Goal: Find contact information: Find contact information

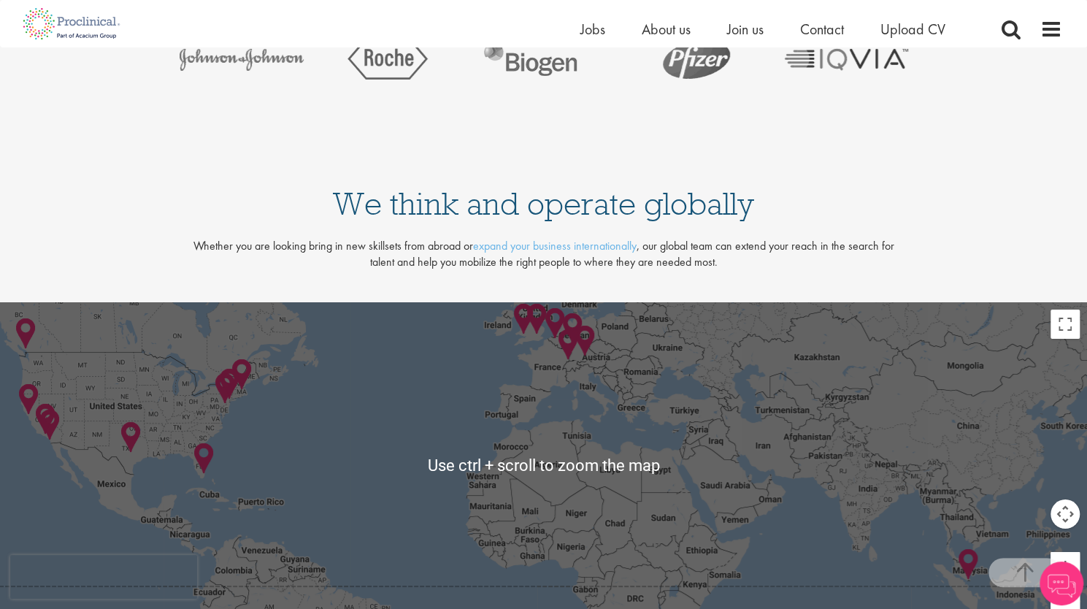
click at [231, 412] on div at bounding box center [543, 465] width 1087 height 326
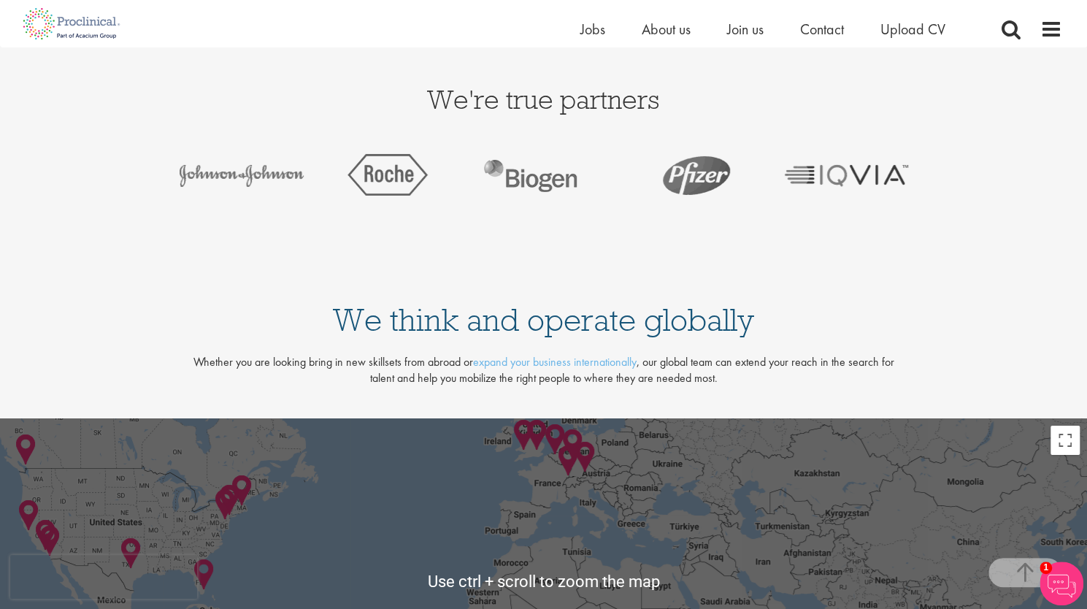
scroll to position [3000, 0]
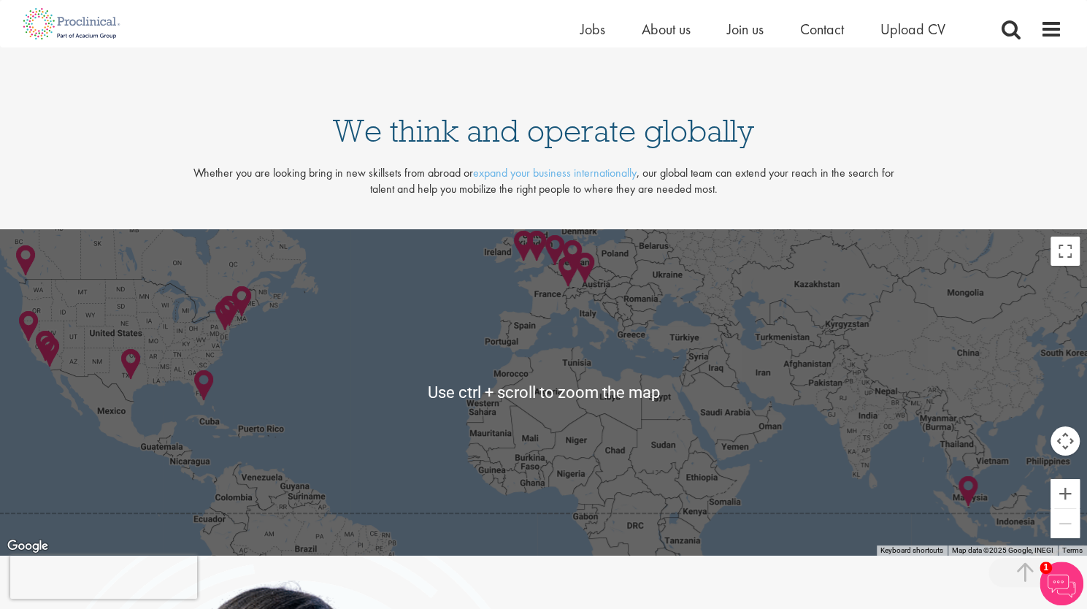
click at [481, 367] on div at bounding box center [543, 392] width 1087 height 326
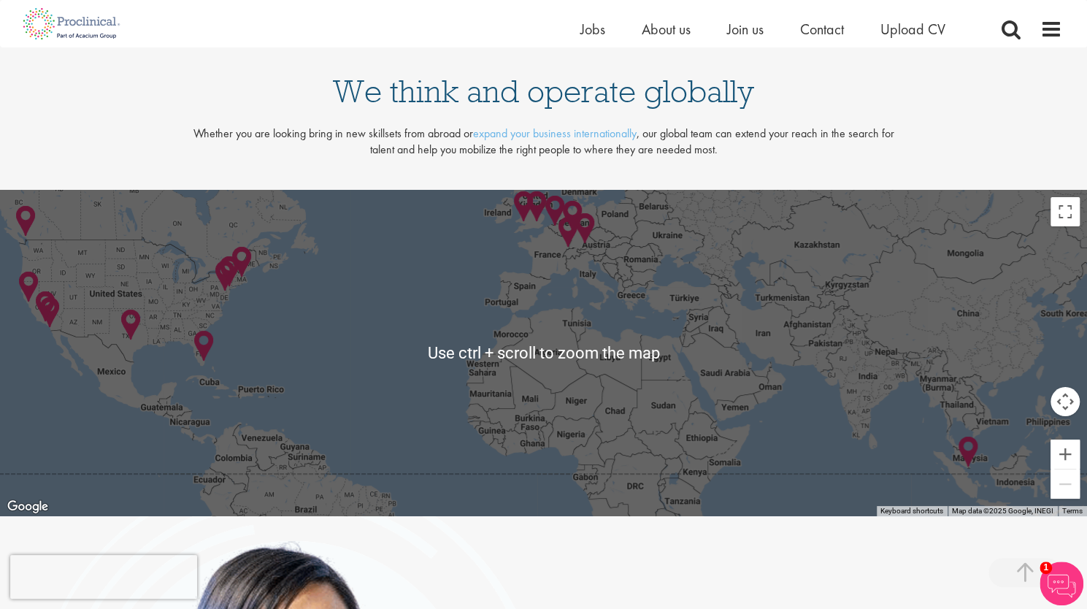
scroll to position [3073, 0]
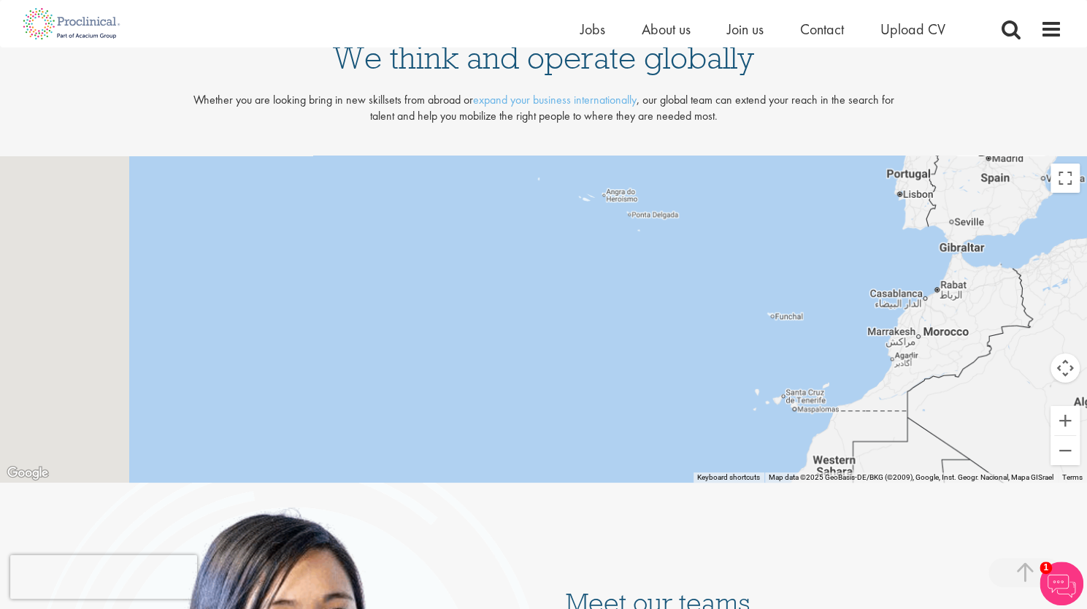
drag, startPoint x: 354, startPoint y: 290, endPoint x: 577, endPoint y: 392, distance: 245.2
click at [872, 430] on div at bounding box center [543, 319] width 1087 height 326
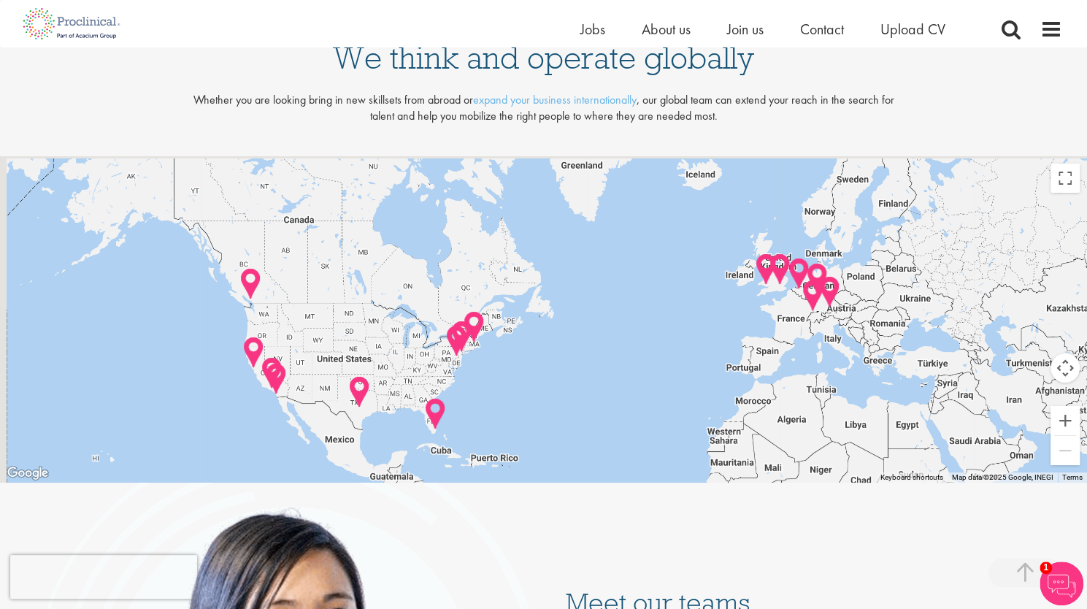
drag, startPoint x: 232, startPoint y: 260, endPoint x: 536, endPoint y: 386, distance: 328.5
click at [536, 386] on div at bounding box center [543, 319] width 1087 height 326
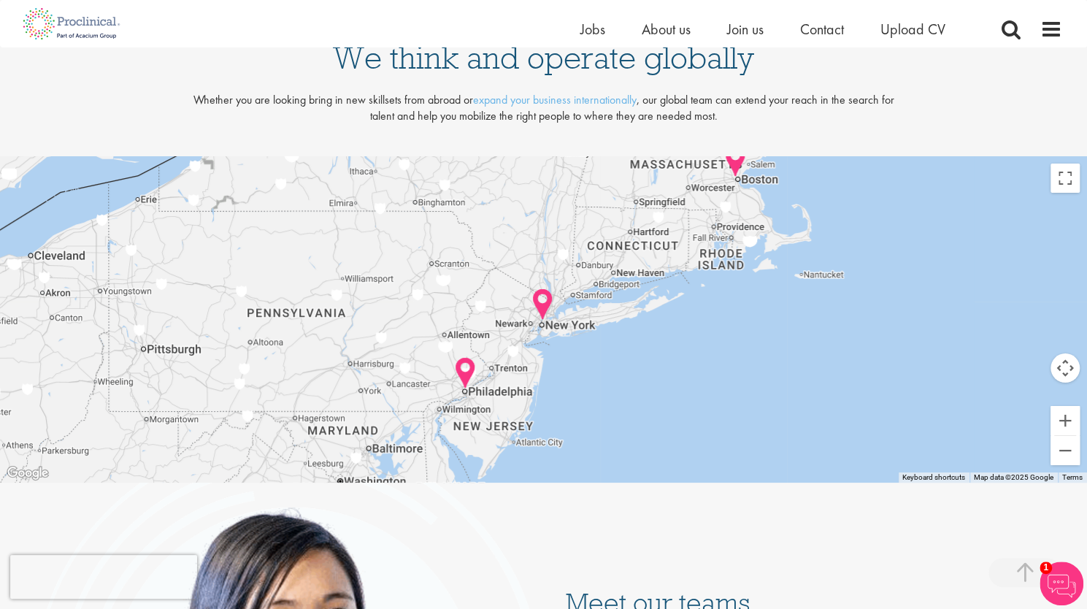
drag, startPoint x: 515, startPoint y: 443, endPoint x: 515, endPoint y: 383, distance: 59.8
click at [515, 383] on div at bounding box center [543, 319] width 1087 height 326
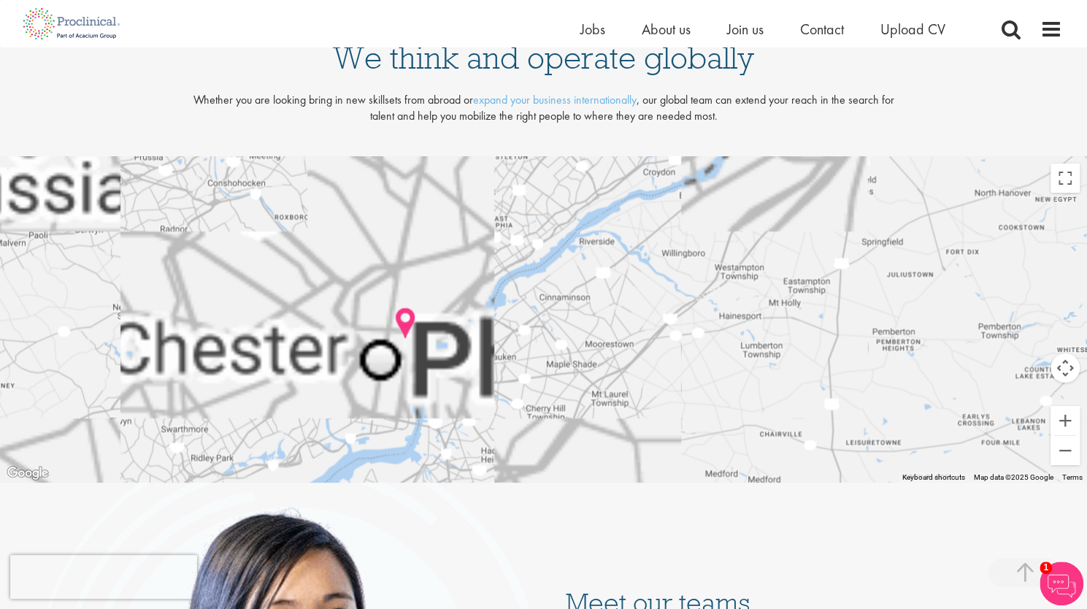
drag, startPoint x: 404, startPoint y: 354, endPoint x: 499, endPoint y: 337, distance: 96.3
click at [499, 337] on div at bounding box center [543, 319] width 1087 height 326
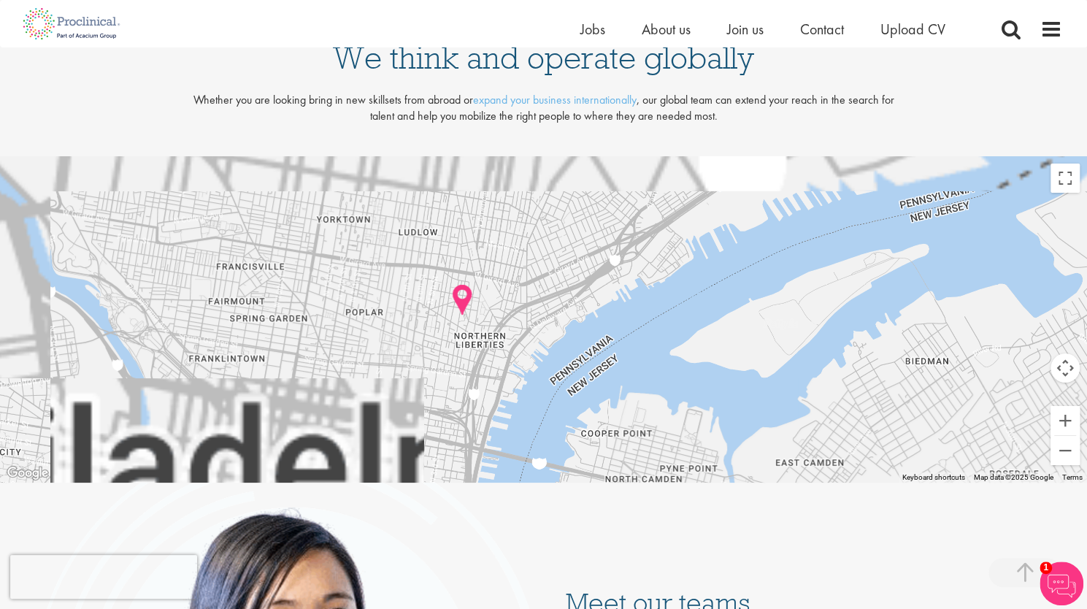
drag, startPoint x: 514, startPoint y: 286, endPoint x: 455, endPoint y: 358, distance: 93.8
click at [455, 358] on div at bounding box center [543, 319] width 1087 height 326
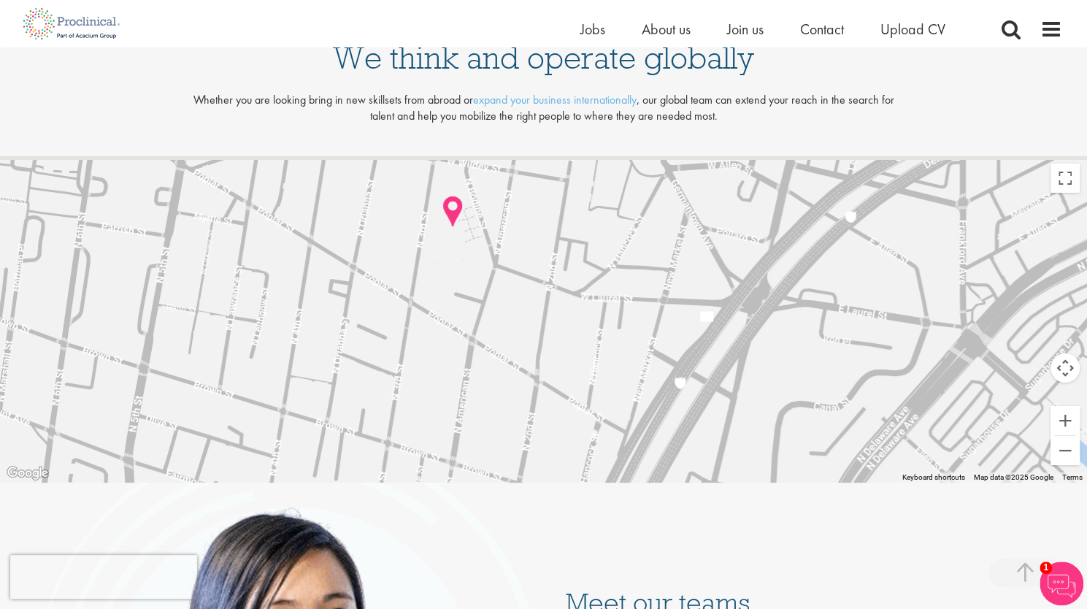
drag, startPoint x: 464, startPoint y: 287, endPoint x: 447, endPoint y: 402, distance: 116.6
click at [444, 422] on div at bounding box center [543, 319] width 1087 height 326
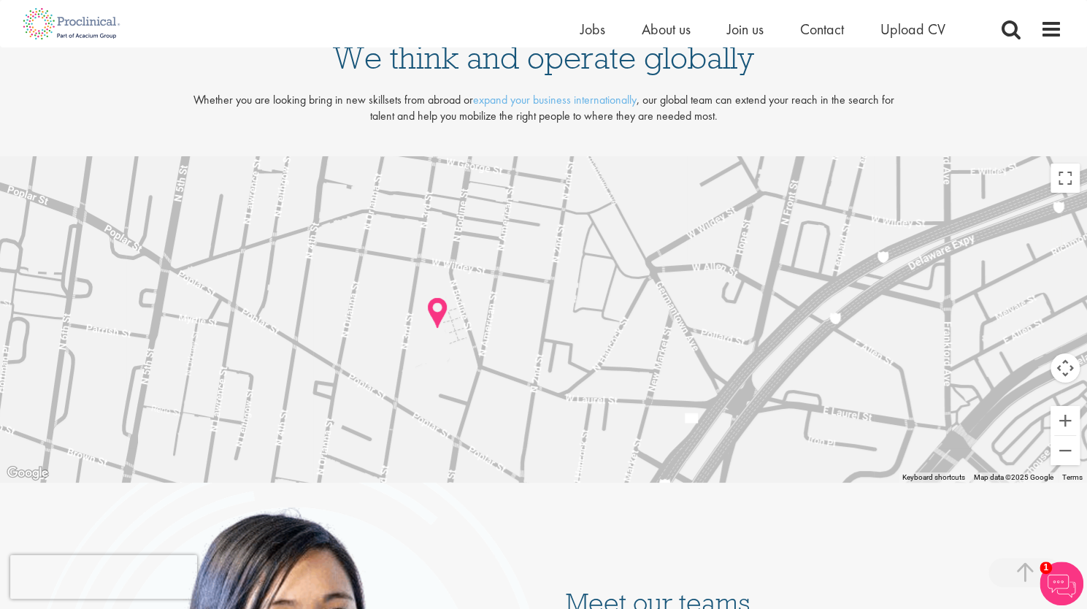
drag, startPoint x: 498, startPoint y: 276, endPoint x: 486, endPoint y: 363, distance: 88.4
click at [486, 363] on div at bounding box center [543, 319] width 1087 height 326
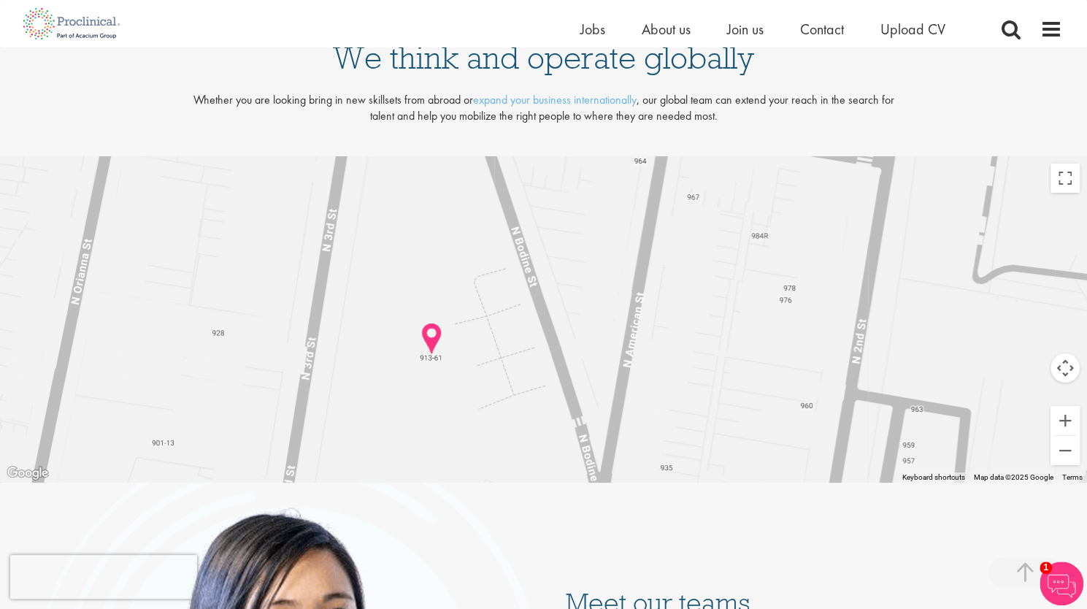
click at [431, 335] on img at bounding box center [431, 338] width 34 height 45
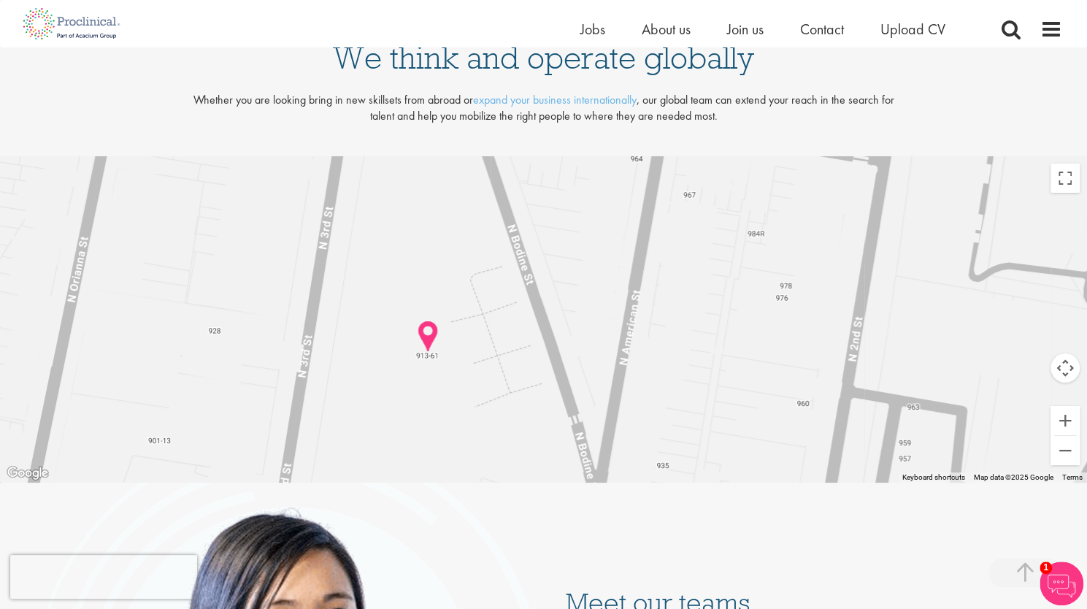
click at [423, 336] on img at bounding box center [428, 336] width 34 height 45
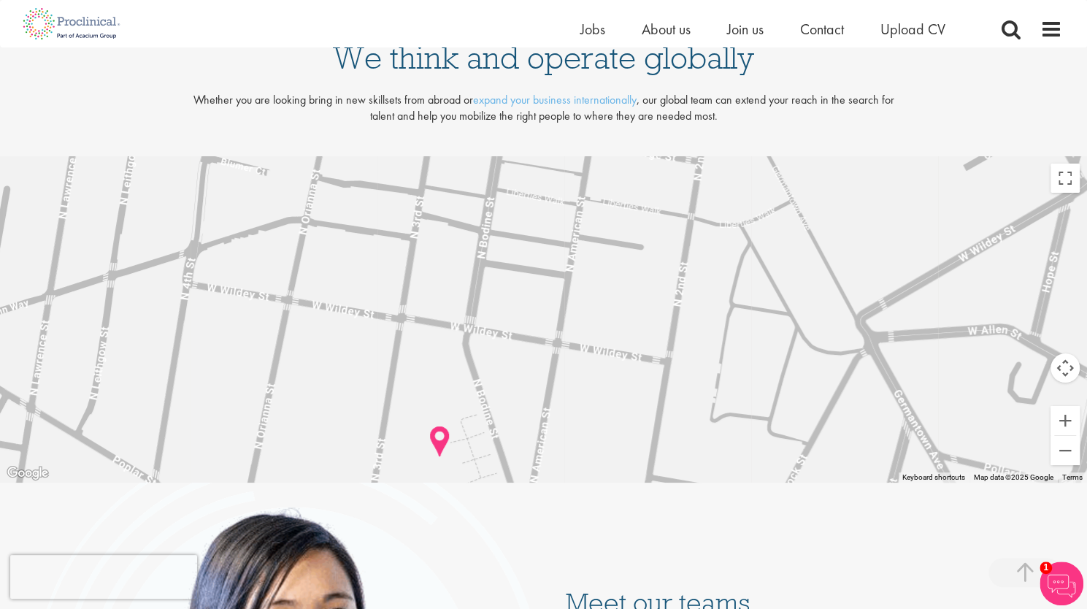
drag, startPoint x: 467, startPoint y: 291, endPoint x: 482, endPoint y: 409, distance: 119.1
click at [482, 409] on div at bounding box center [543, 319] width 1087 height 326
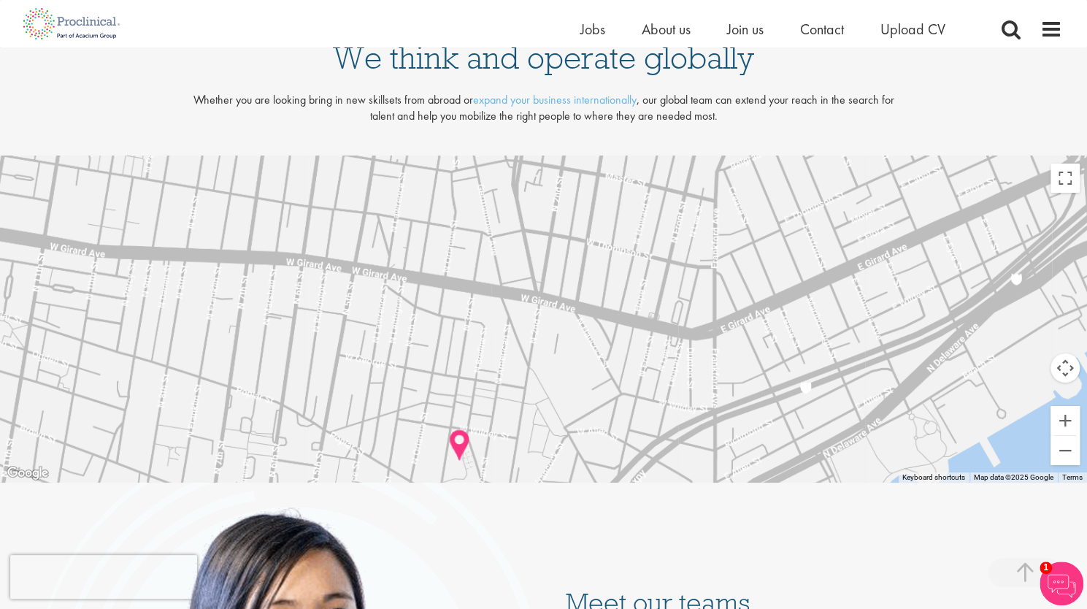
drag, startPoint x: 535, startPoint y: 324, endPoint x: 512, endPoint y: 385, distance: 64.9
click at [512, 385] on div at bounding box center [543, 319] width 1087 height 326
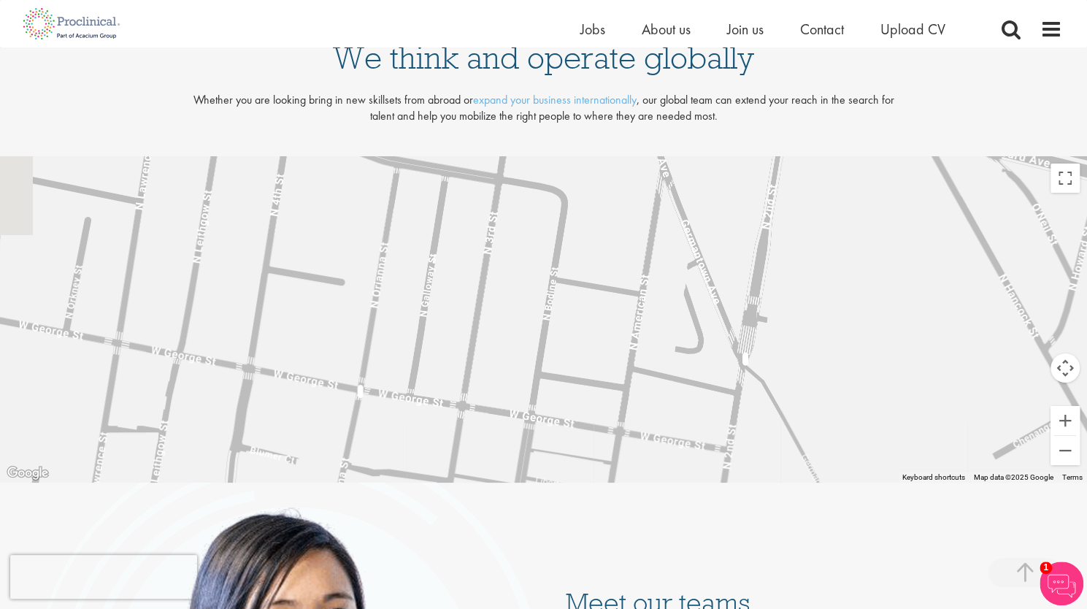
drag, startPoint x: 498, startPoint y: 357, endPoint x: 689, endPoint y: 325, distance: 193.7
click at [689, 325] on div at bounding box center [543, 319] width 1087 height 326
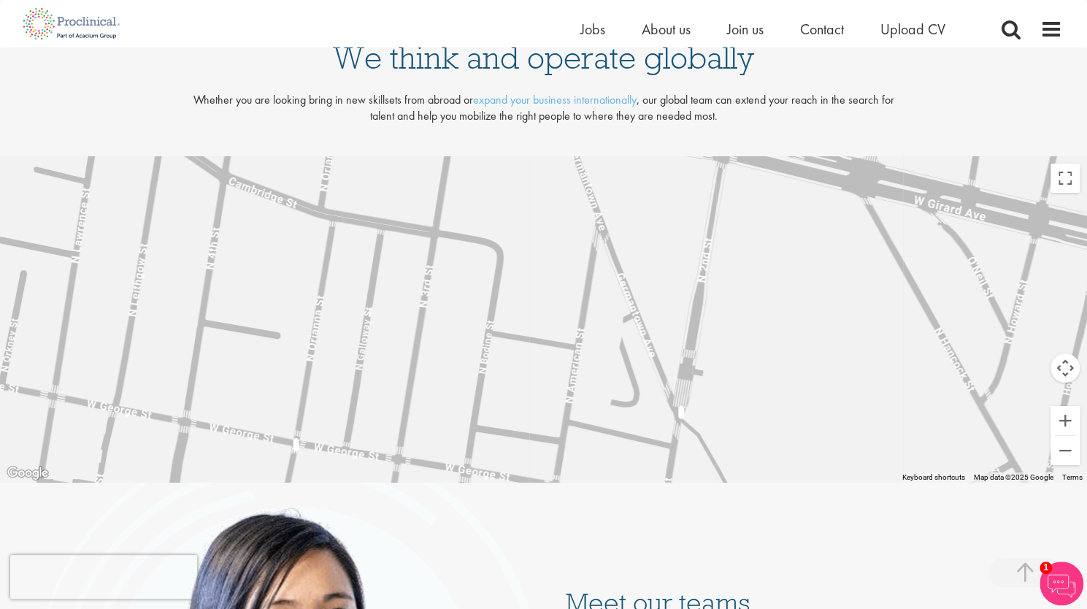
drag, startPoint x: 682, startPoint y: 285, endPoint x: 597, endPoint y: 223, distance: 105.4
click at [598, 223] on div at bounding box center [543, 319] width 1087 height 326
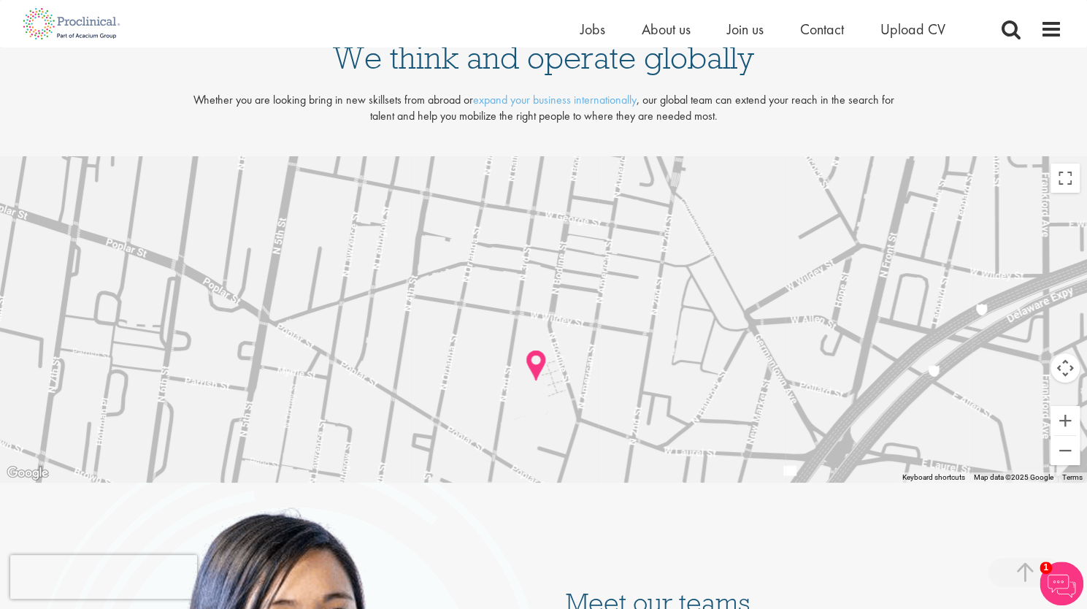
drag, startPoint x: 551, startPoint y: 377, endPoint x: 590, endPoint y: 323, distance: 65.8
click at [590, 323] on div at bounding box center [543, 319] width 1087 height 326
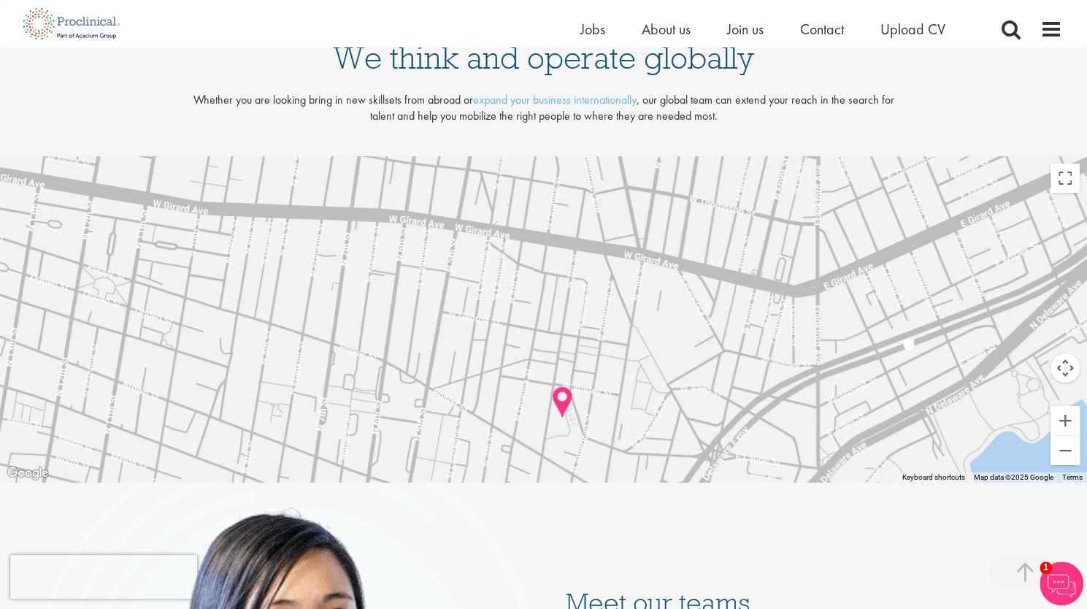
drag, startPoint x: 595, startPoint y: 328, endPoint x: 598, endPoint y: 374, distance: 46.8
click at [598, 374] on div at bounding box center [543, 319] width 1087 height 326
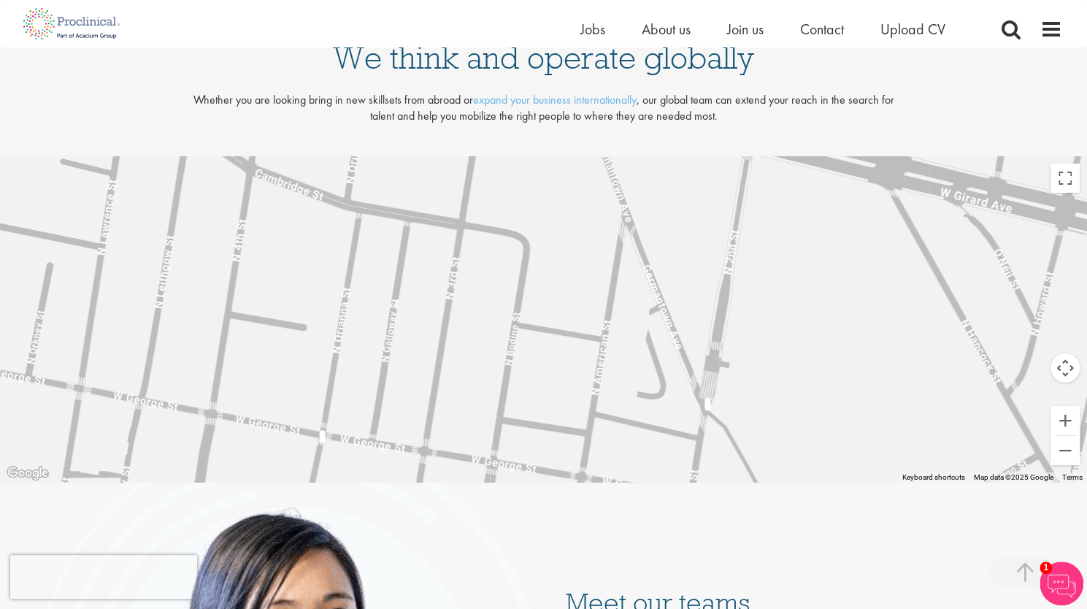
drag, startPoint x: 608, startPoint y: 348, endPoint x: 595, endPoint y: 437, distance: 89.9
click at [595, 437] on div at bounding box center [543, 319] width 1087 height 326
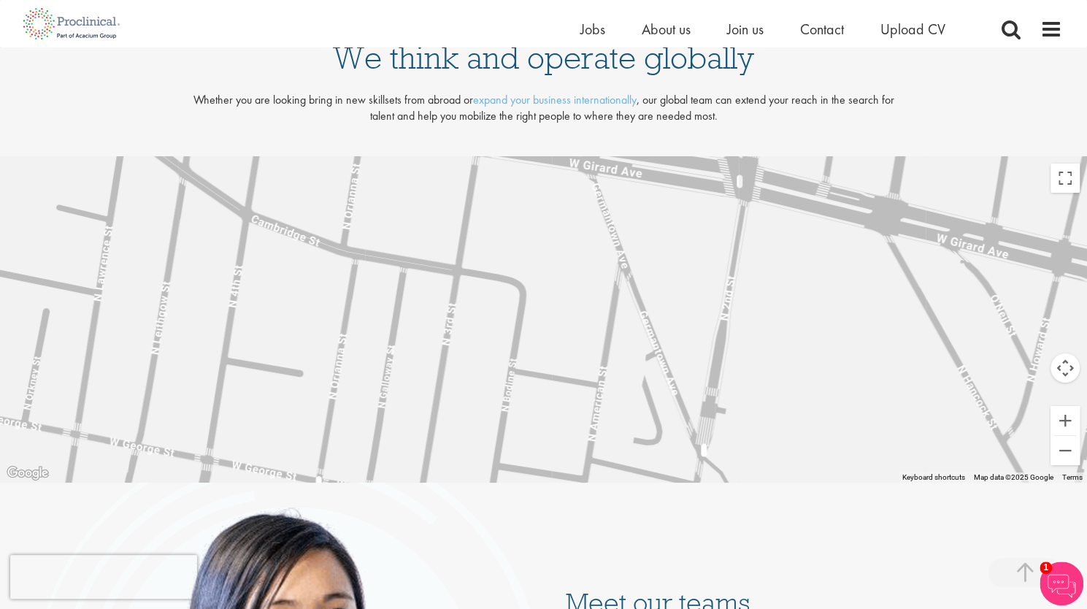
drag, startPoint x: 601, startPoint y: 272, endPoint x: 579, endPoint y: 377, distance: 107.5
click at [579, 377] on div at bounding box center [543, 319] width 1087 height 326
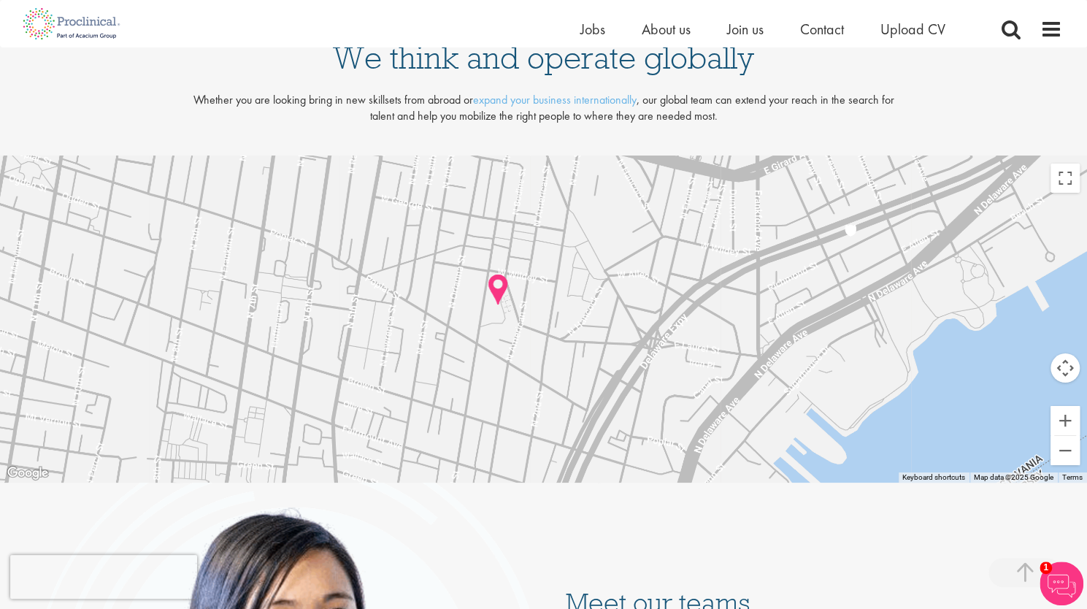
drag, startPoint x: 571, startPoint y: 396, endPoint x: 533, endPoint y: 176, distance: 223.7
click at [533, 176] on div at bounding box center [543, 319] width 1087 height 326
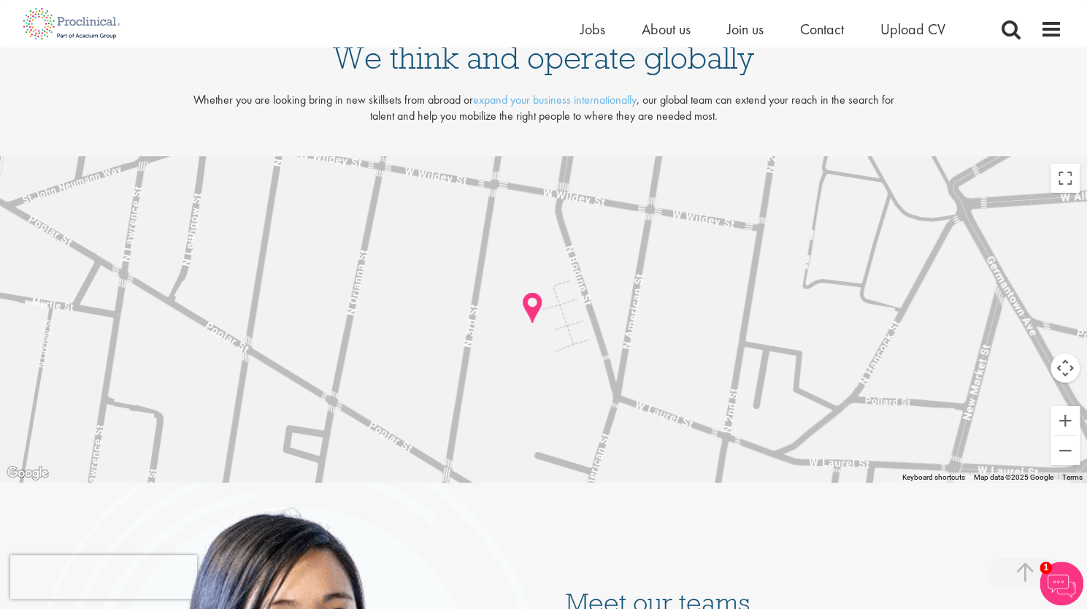
click at [534, 303] on img at bounding box center [532, 307] width 34 height 45
click at [530, 314] on img at bounding box center [532, 307] width 34 height 45
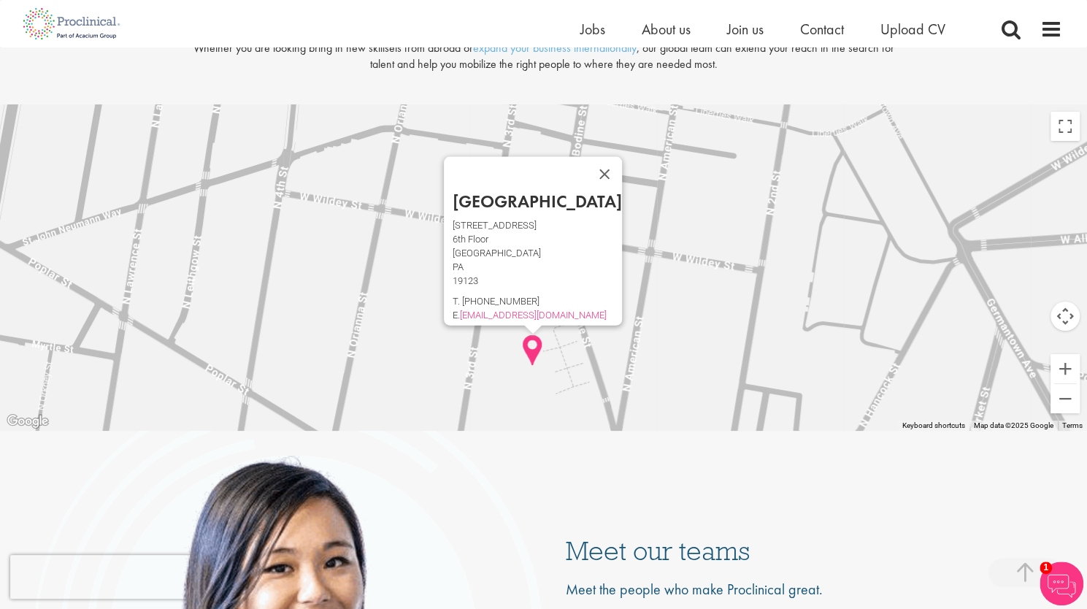
scroll to position [3146, 0]
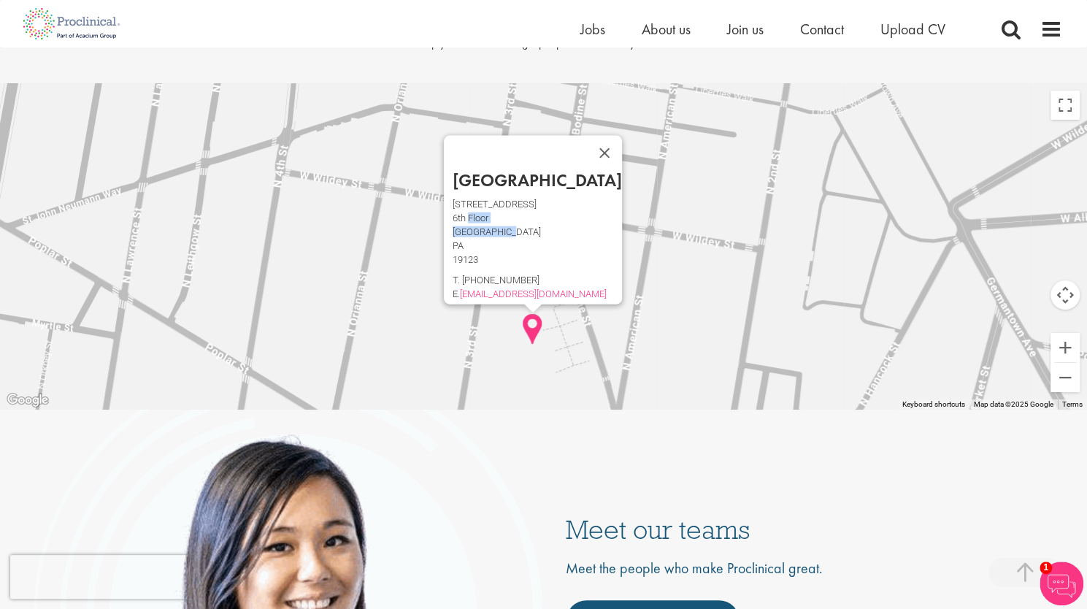
drag, startPoint x: 540, startPoint y: 217, endPoint x: 489, endPoint y: 207, distance: 52.1
click at [489, 208] on div "1033 N 2ND ST 6th Floor Philadelphia PA 19123 T. (267) 538-1182 E. info@Proclin…" at bounding box center [536, 249] width 169 height 96
click at [479, 201] on p "1033 N 2ND ST" at bounding box center [536, 204] width 169 height 7
drag, startPoint x: 470, startPoint y: 193, endPoint x: 536, endPoint y: 244, distance: 83.6
click at [536, 244] on div "Philadelphia 1033 N 2ND ST 6th Floor Philadelphia PA 19123 T. (267) 538-1182 E.…" at bounding box center [533, 220] width 178 height 169
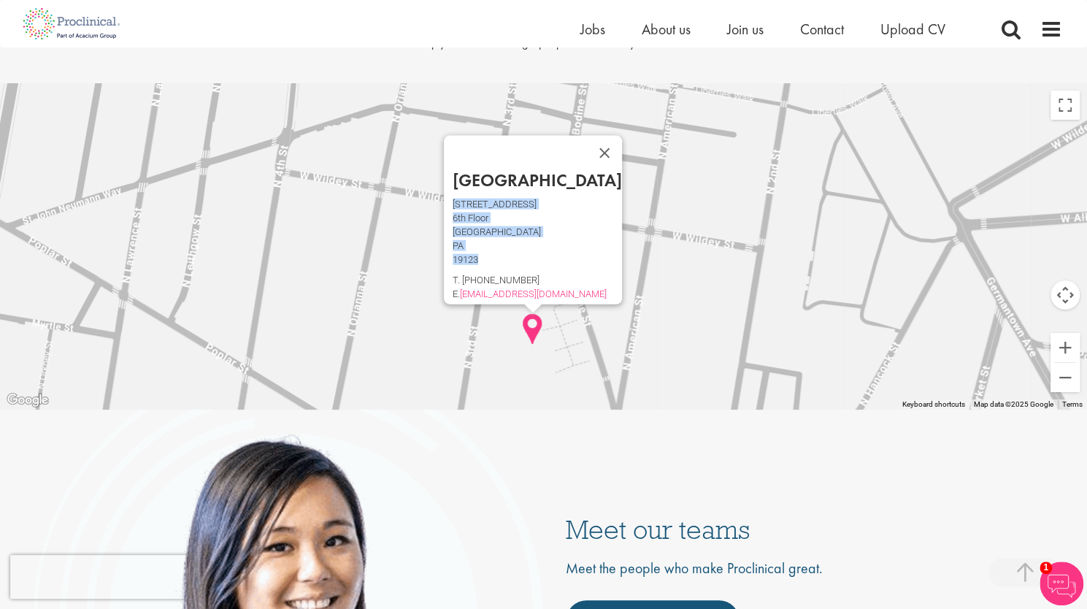
copy div "1033 N 2ND ST 6th Floor Philadelphia PA 19123"
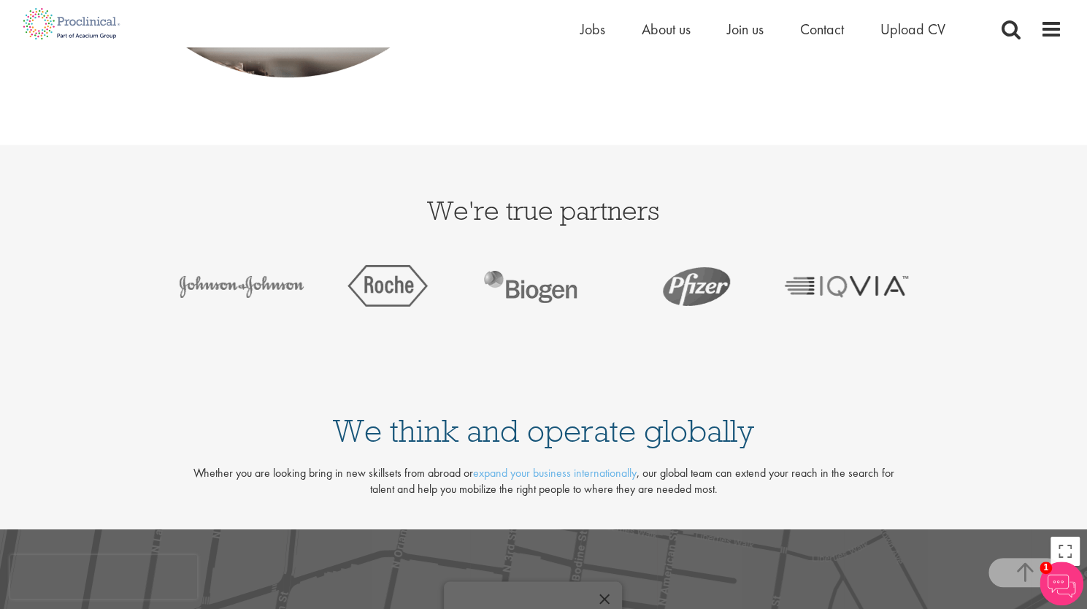
scroll to position [2624, 0]
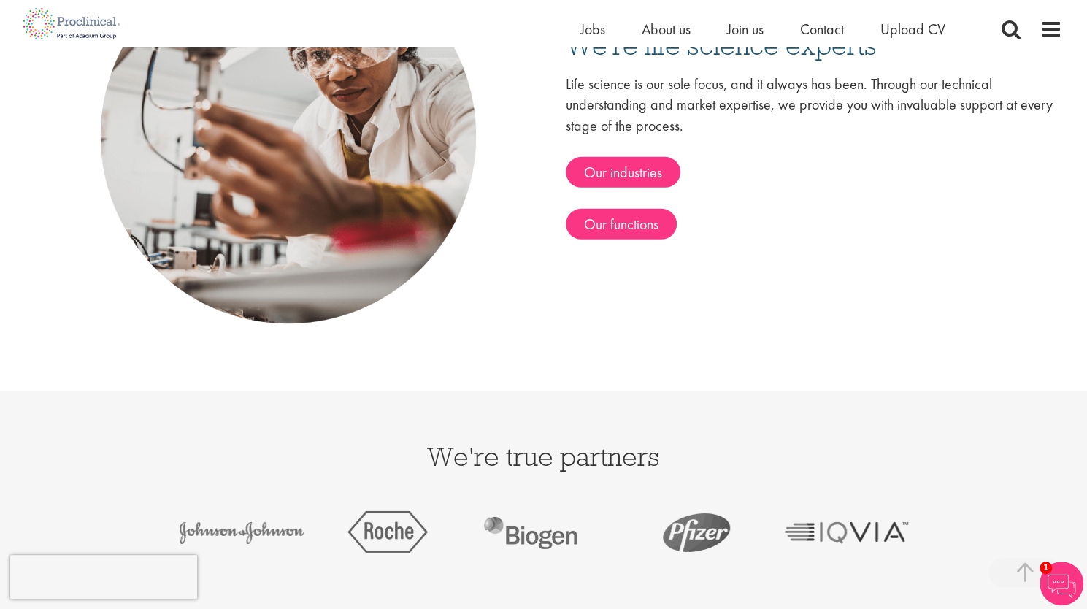
scroll to position [2554, 0]
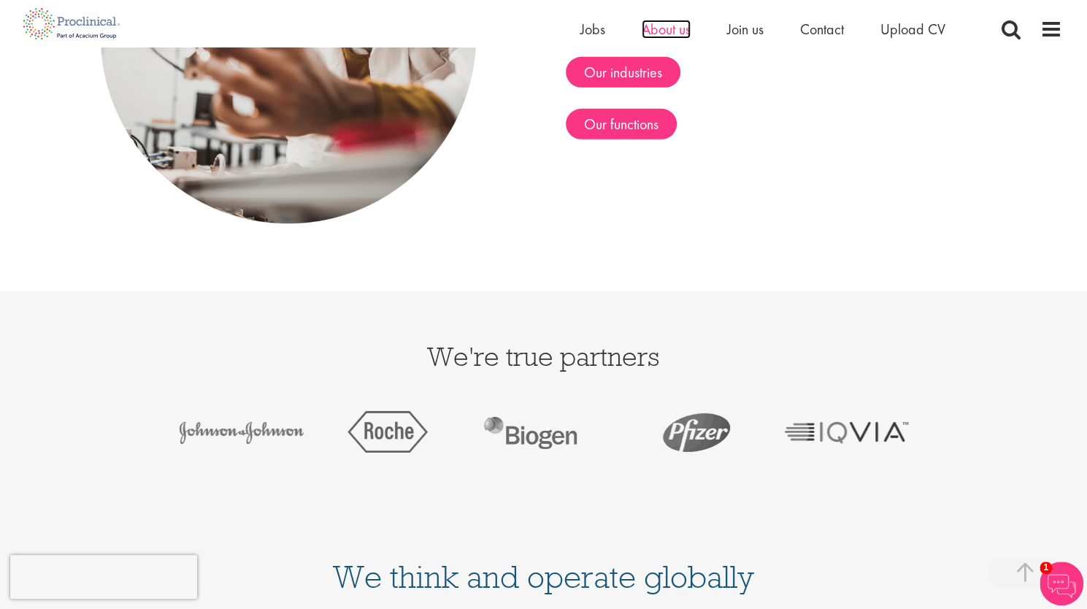
click at [650, 34] on span "About us" at bounding box center [665, 29] width 49 height 19
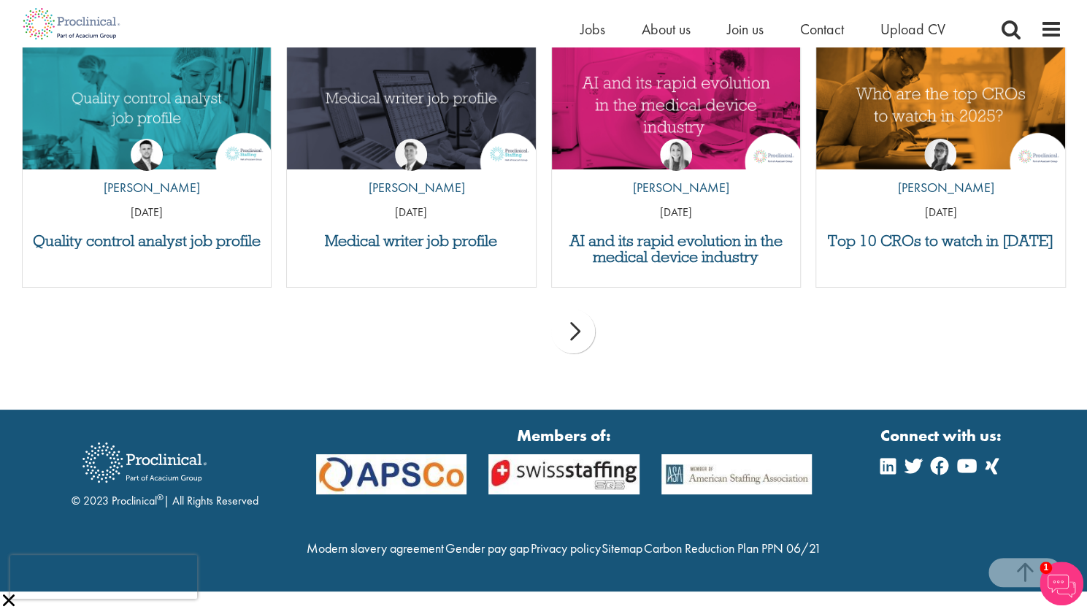
scroll to position [3146, 0]
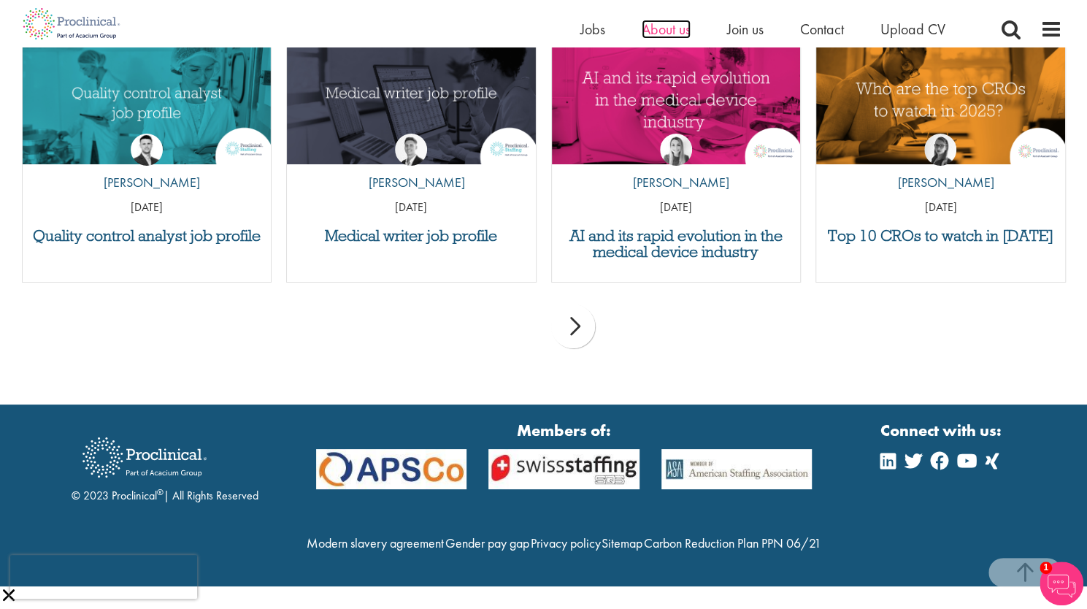
click at [663, 30] on span "About us" at bounding box center [665, 29] width 49 height 19
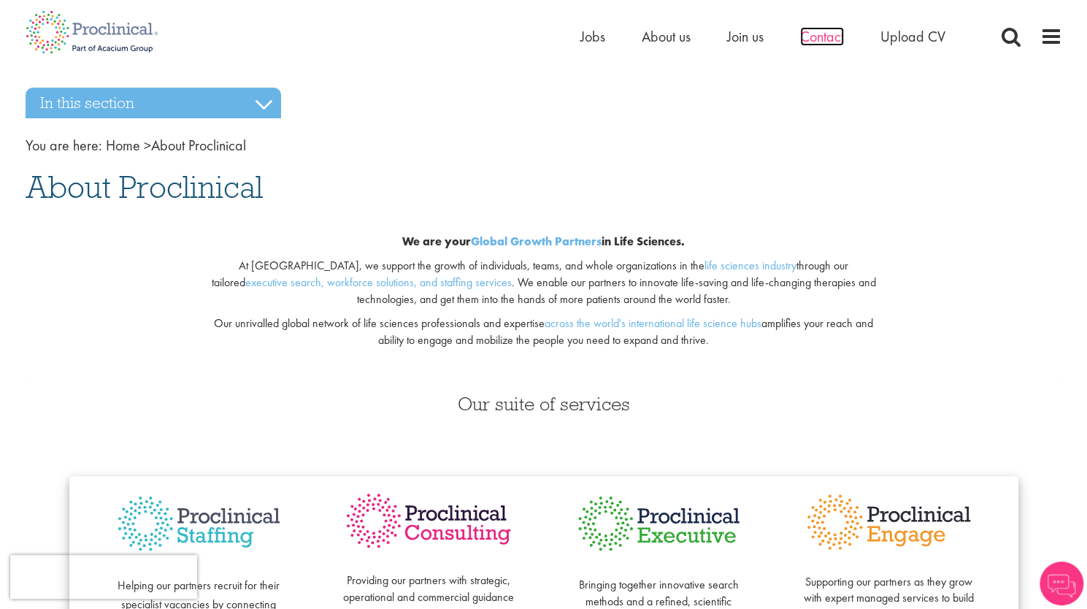
click at [823, 43] on span "Contact" at bounding box center [822, 36] width 44 height 19
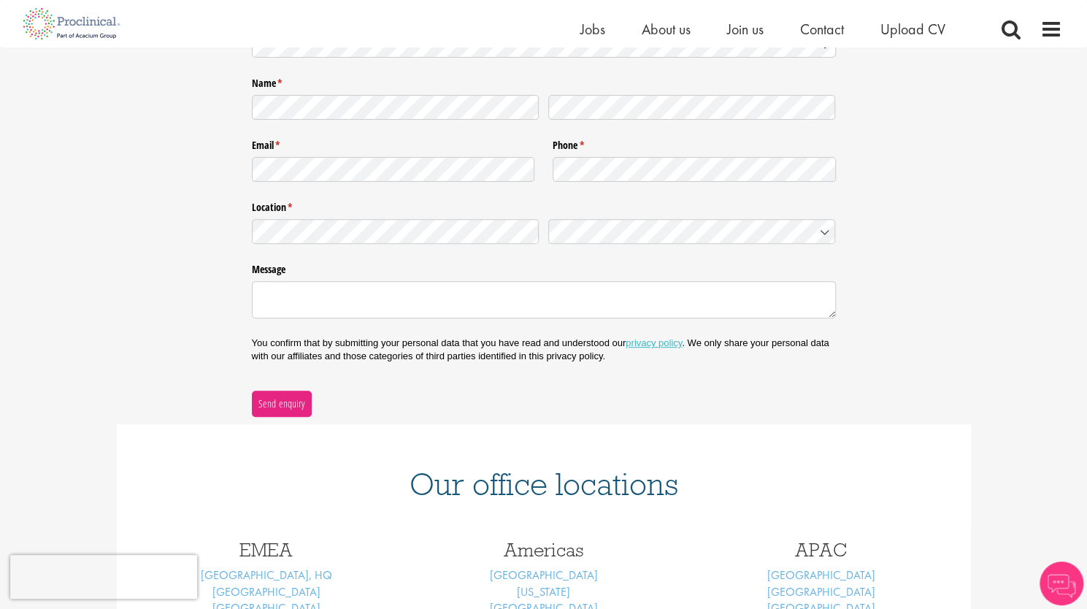
scroll to position [6, 0]
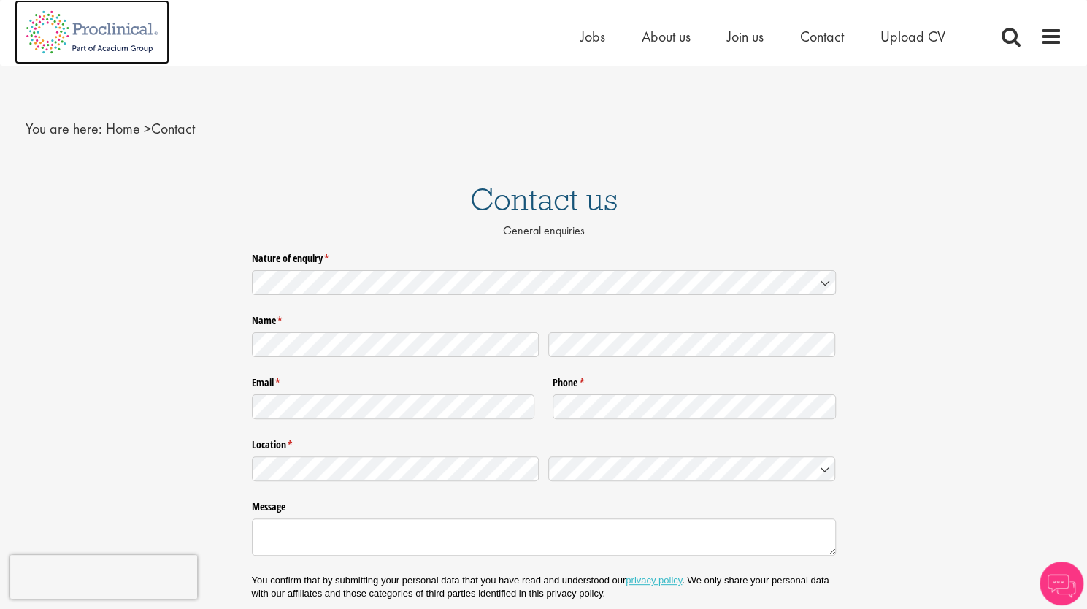
click at [90, 33] on img at bounding box center [92, 32] width 155 height 64
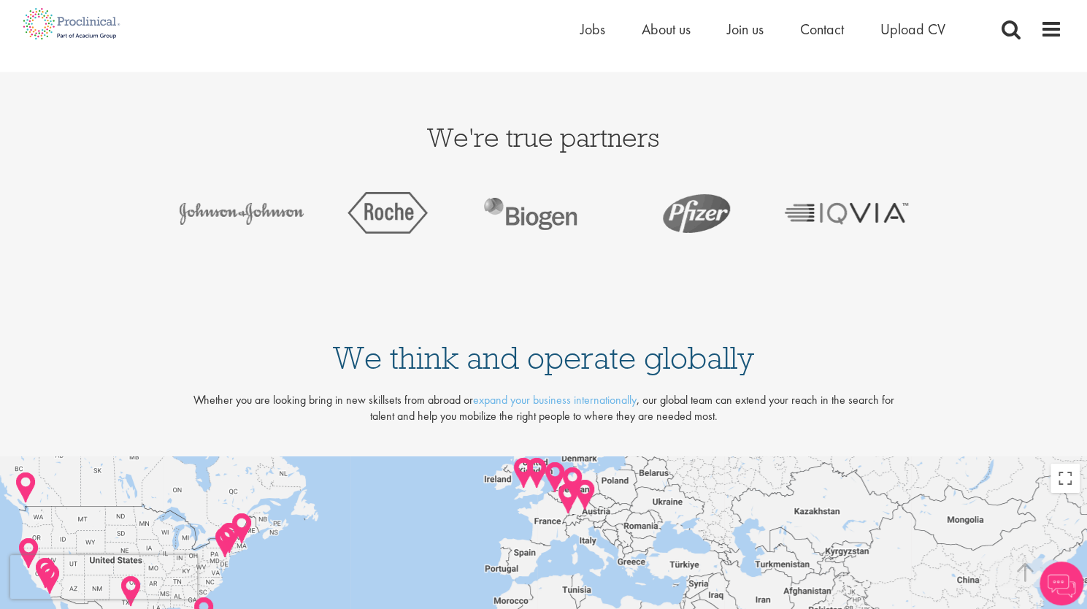
scroll to position [3357, 0]
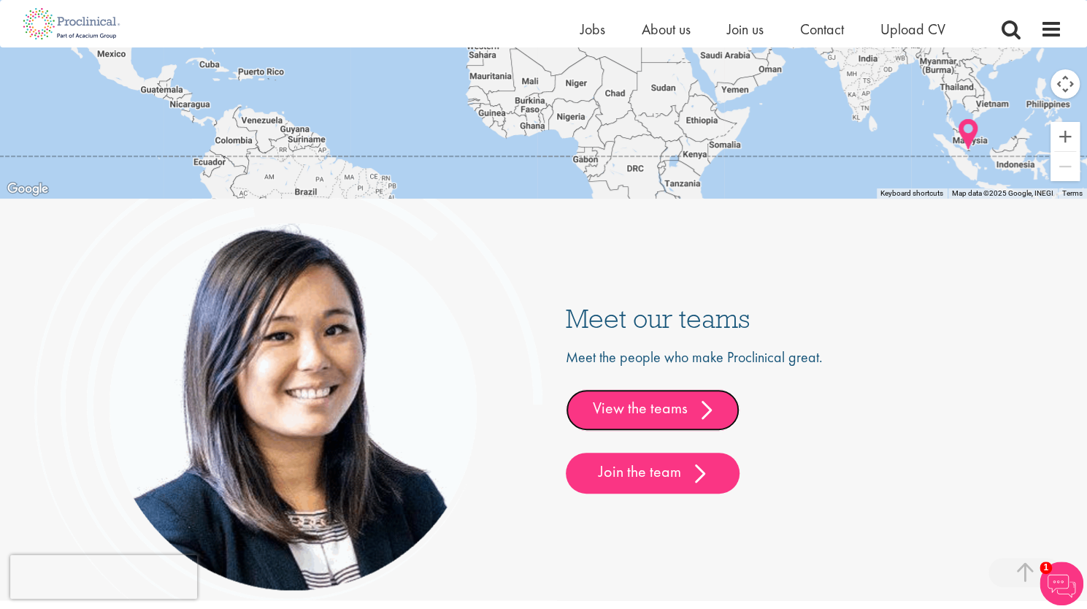
click at [639, 416] on link "View the teams" at bounding box center [653, 409] width 174 height 41
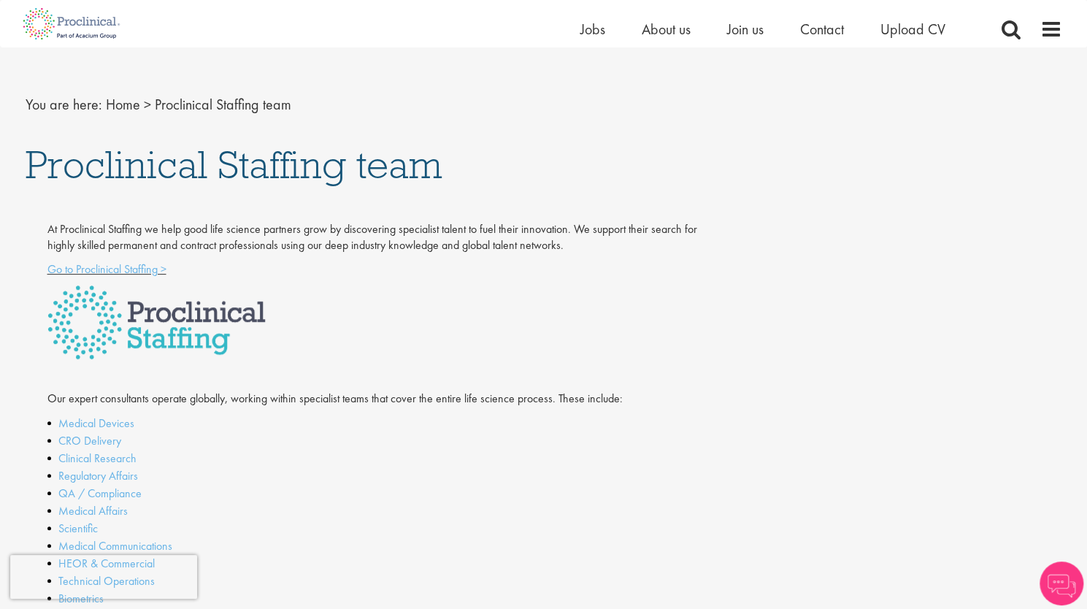
scroll to position [146, 0]
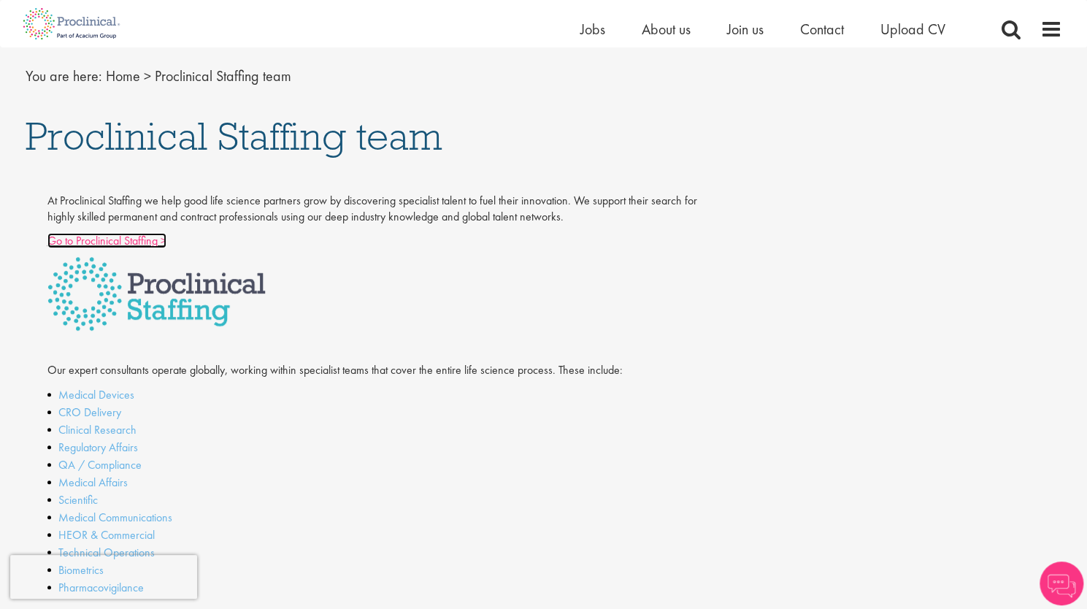
click at [115, 242] on link "Go to Proclinical Staffing >" at bounding box center [106, 240] width 119 height 15
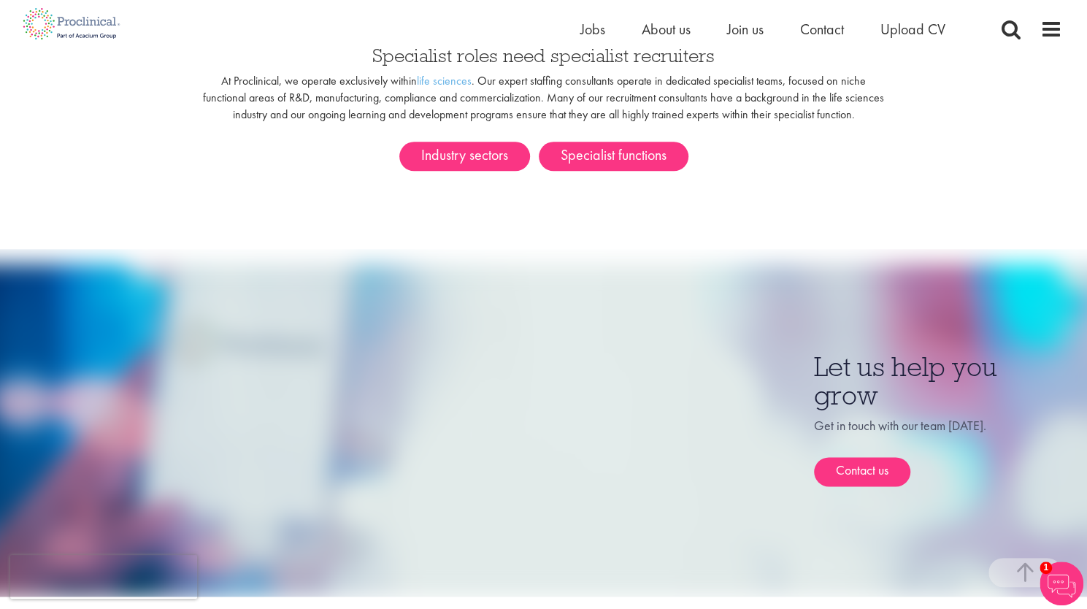
scroll to position [730, 0]
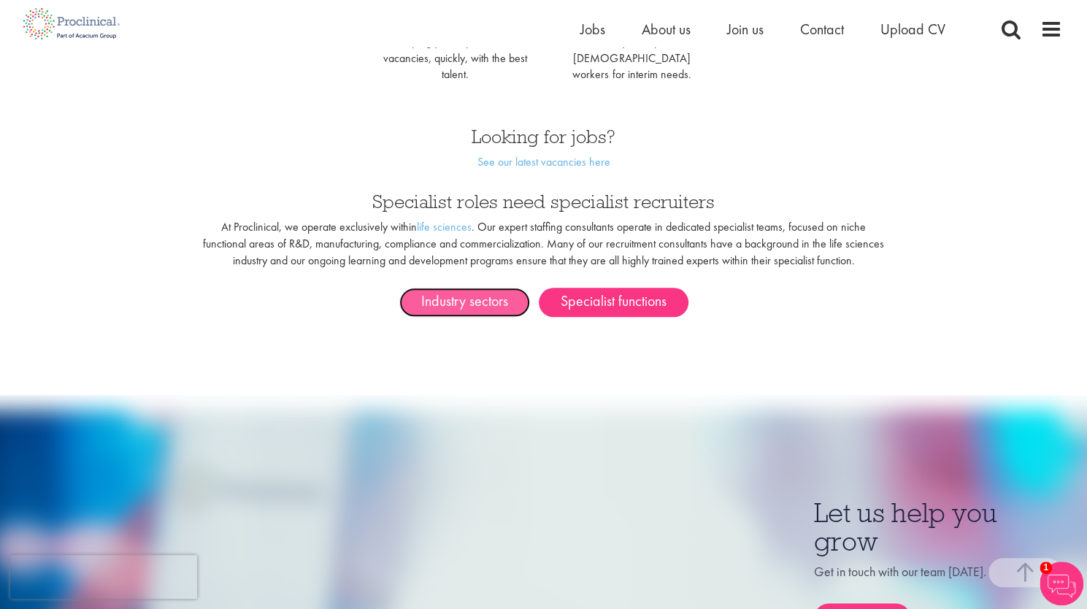
click at [488, 287] on link "Industry sectors" at bounding box center [464, 301] width 131 height 29
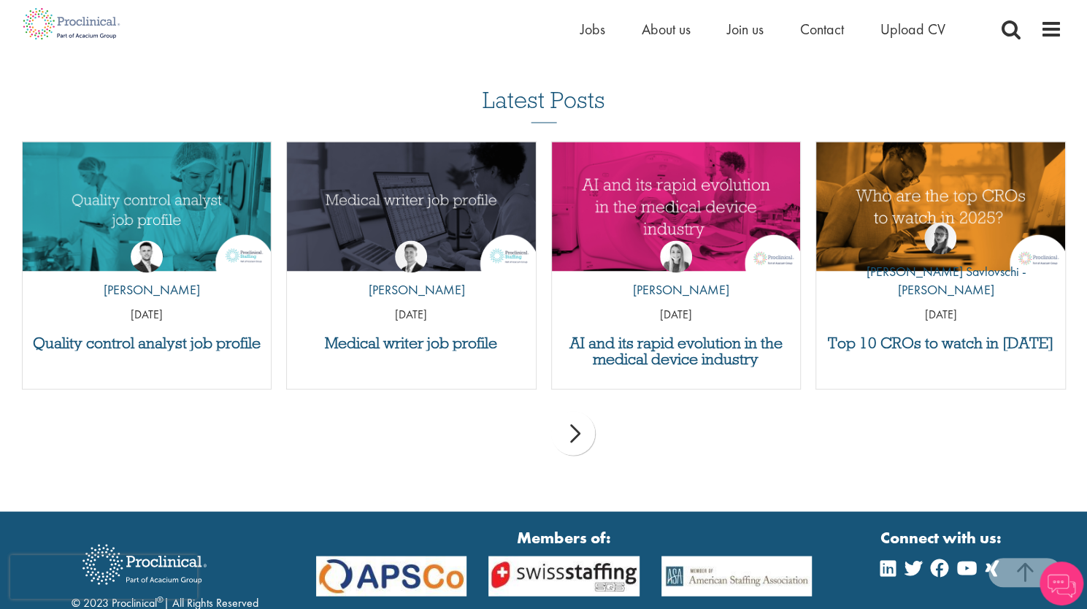
scroll to position [1587, 0]
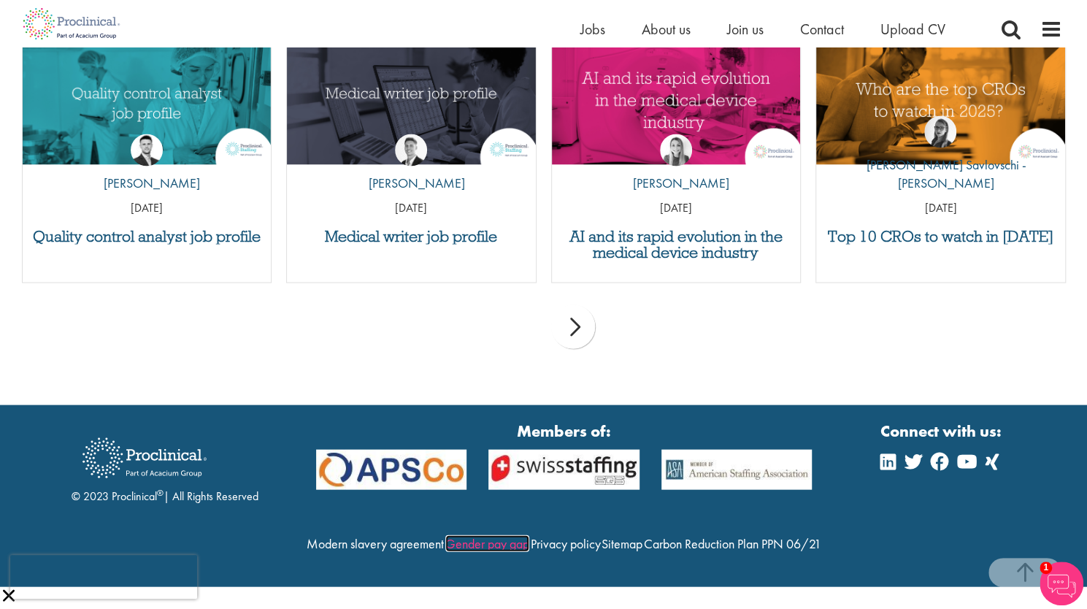
click at [529, 536] on link "Gender pay gap" at bounding box center [487, 542] width 84 height 17
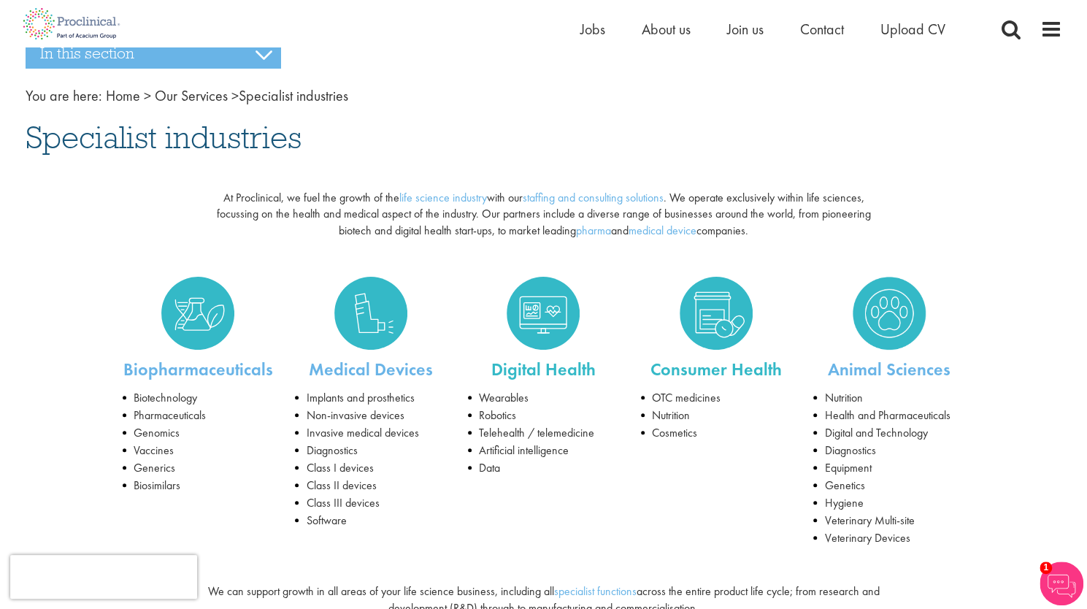
scroll to position [0, 0]
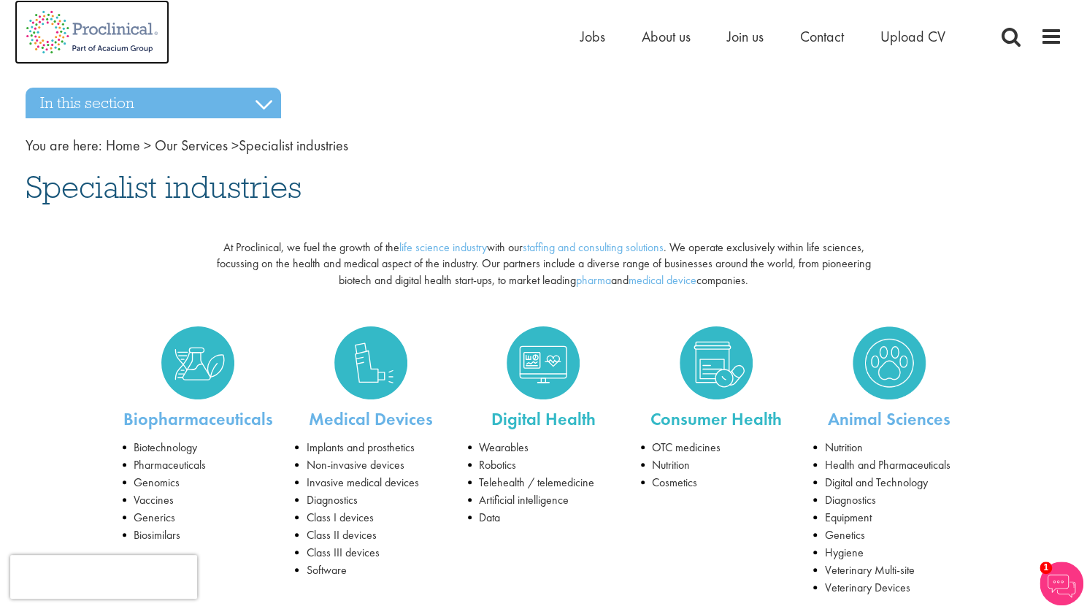
click at [78, 28] on img at bounding box center [92, 32] width 155 height 64
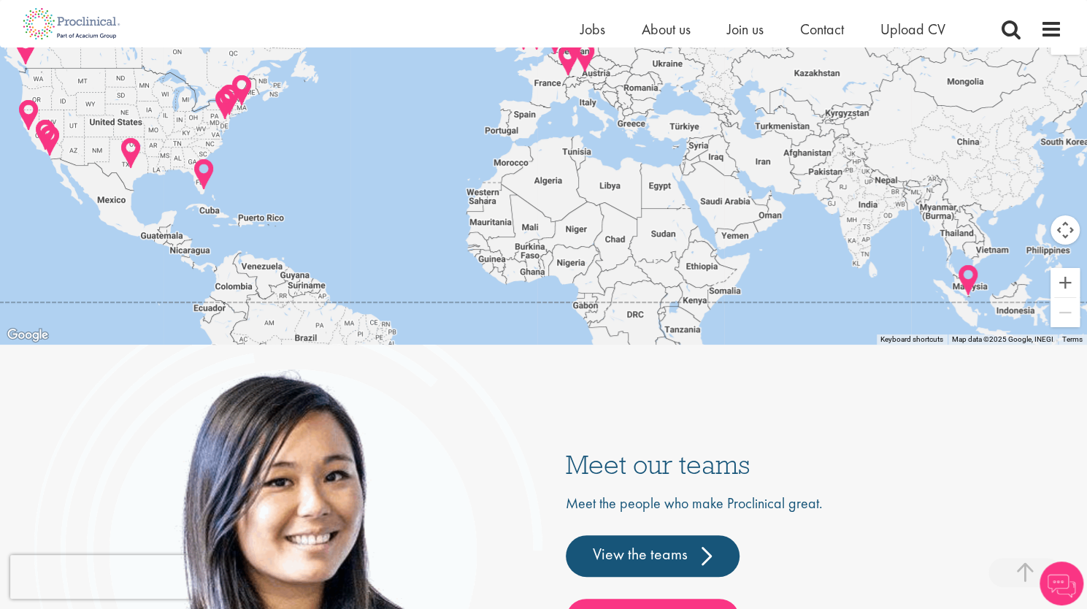
scroll to position [3502, 0]
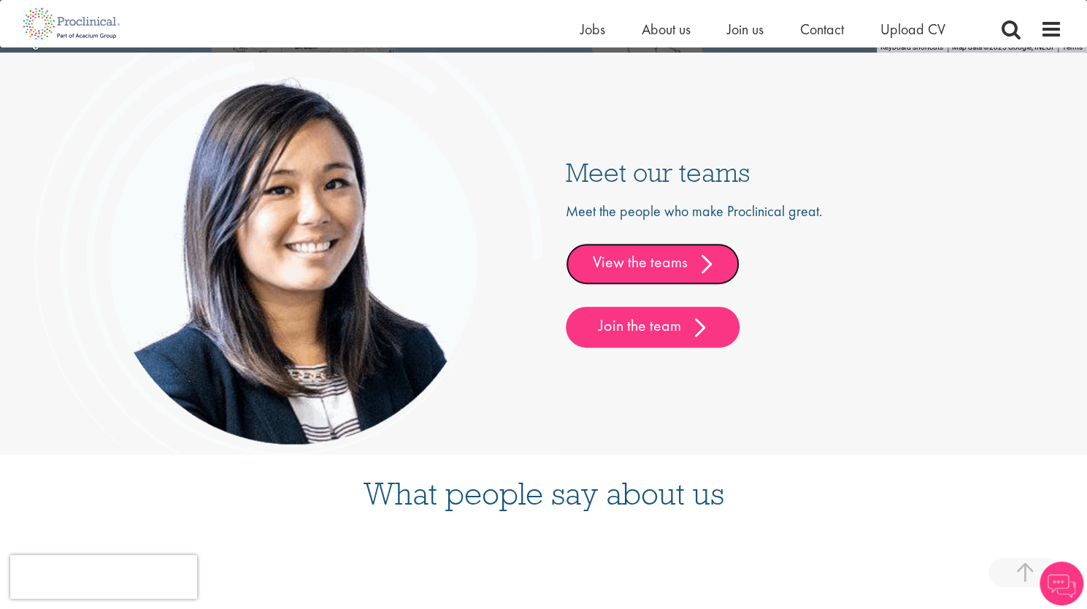
click at [658, 258] on link "View the teams" at bounding box center [653, 263] width 174 height 41
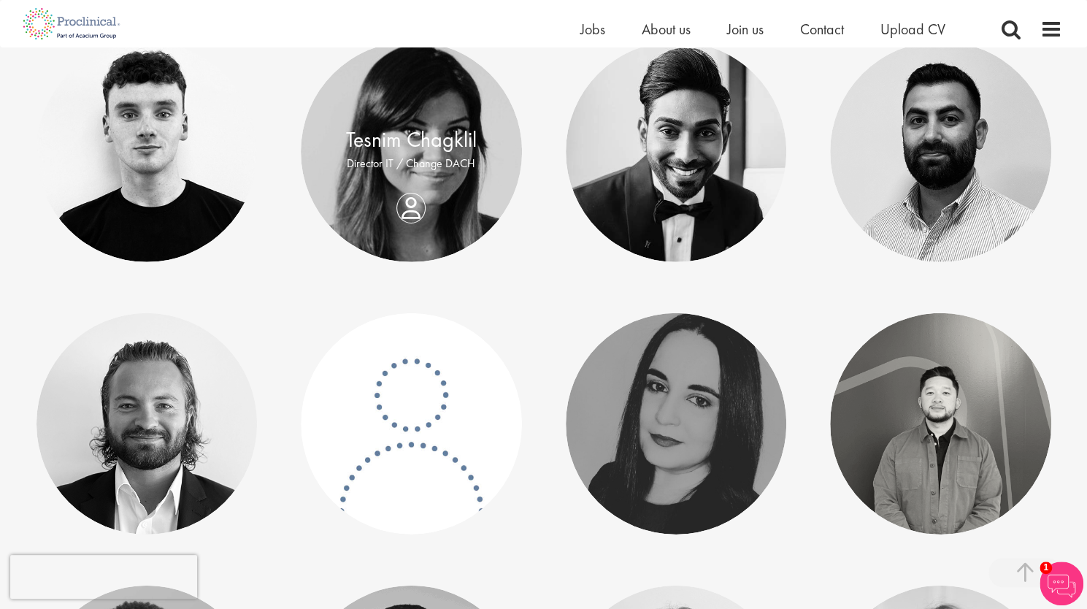
scroll to position [2408, 0]
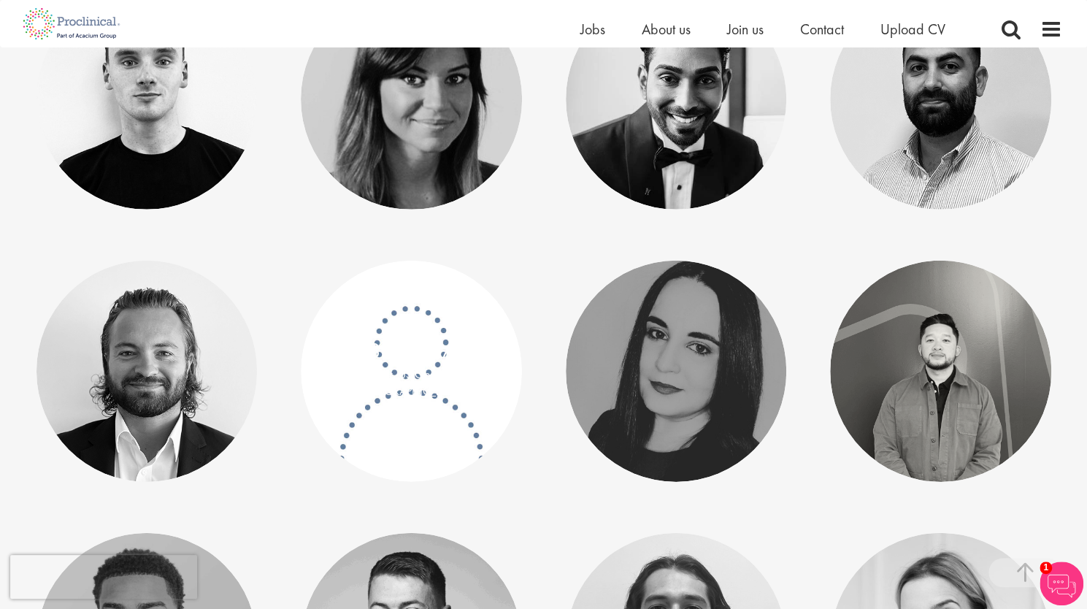
click at [452, 366] on div "[PERSON_NAME]" at bounding box center [411, 350] width 192 height 31
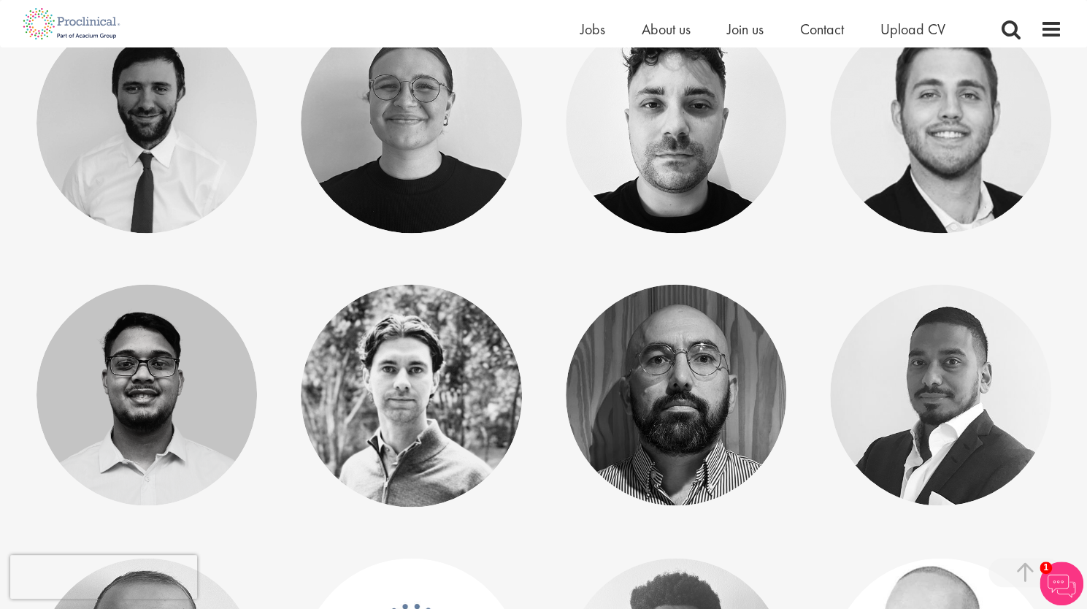
scroll to position [4743, 0]
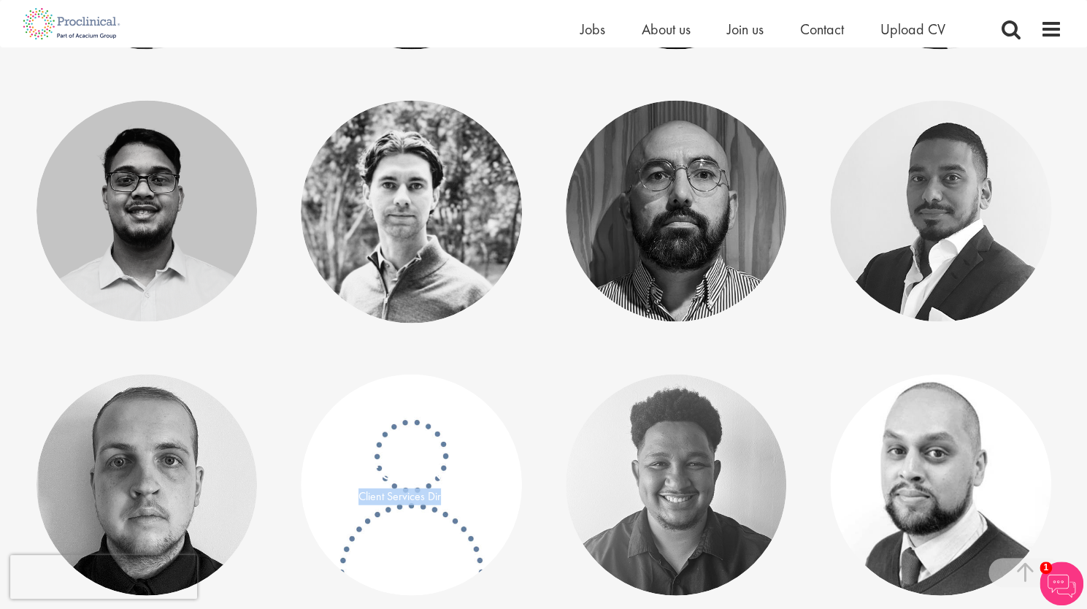
click at [358, 490] on p "Client Services Director" at bounding box center [411, 495] width 192 height 17
drag, startPoint x: 493, startPoint y: 501, endPoint x: 426, endPoint y: 500, distance: 67.1
click at [426, 501] on p "Client Services Director" at bounding box center [411, 495] width 192 height 17
click at [482, 506] on div "Tom Davies Client Services Director" at bounding box center [411, 483] width 221 height 55
click at [474, 498] on p "Client Services Director" at bounding box center [411, 495] width 192 height 17
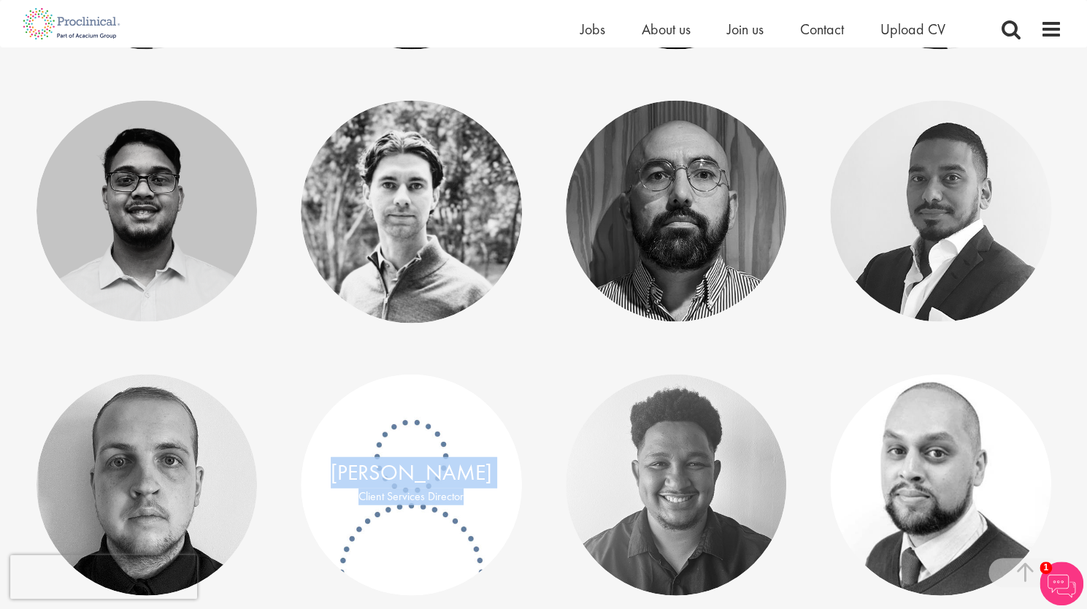
drag, startPoint x: 468, startPoint y: 493, endPoint x: 318, endPoint y: 420, distance: 167.4
click at [318, 420] on div "Tom Davies Client Services Director" at bounding box center [411, 484] width 221 height 221
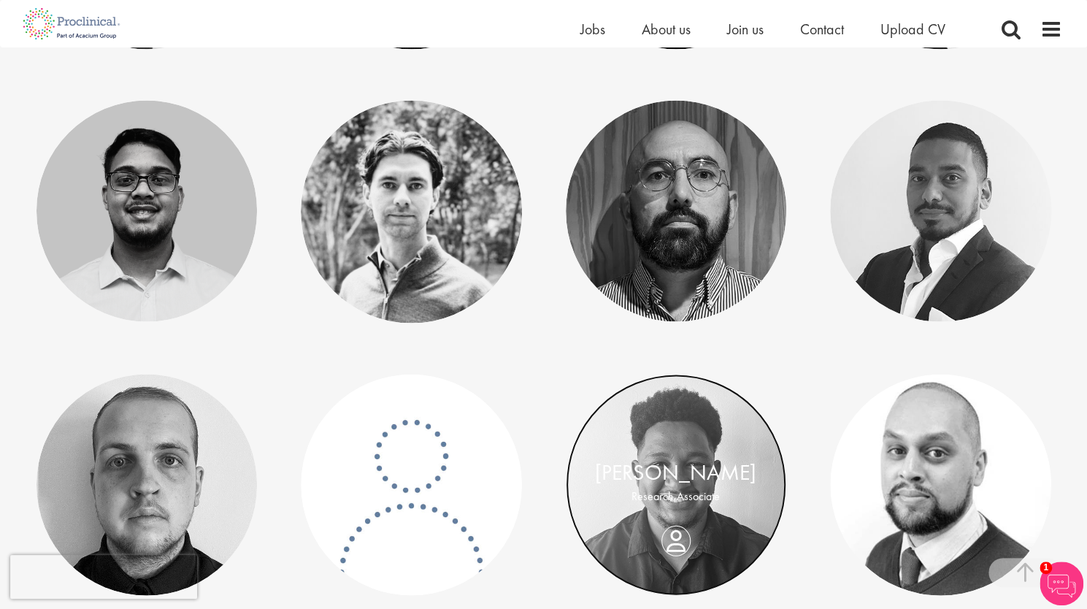
click at [632, 434] on link at bounding box center [676, 484] width 221 height 221
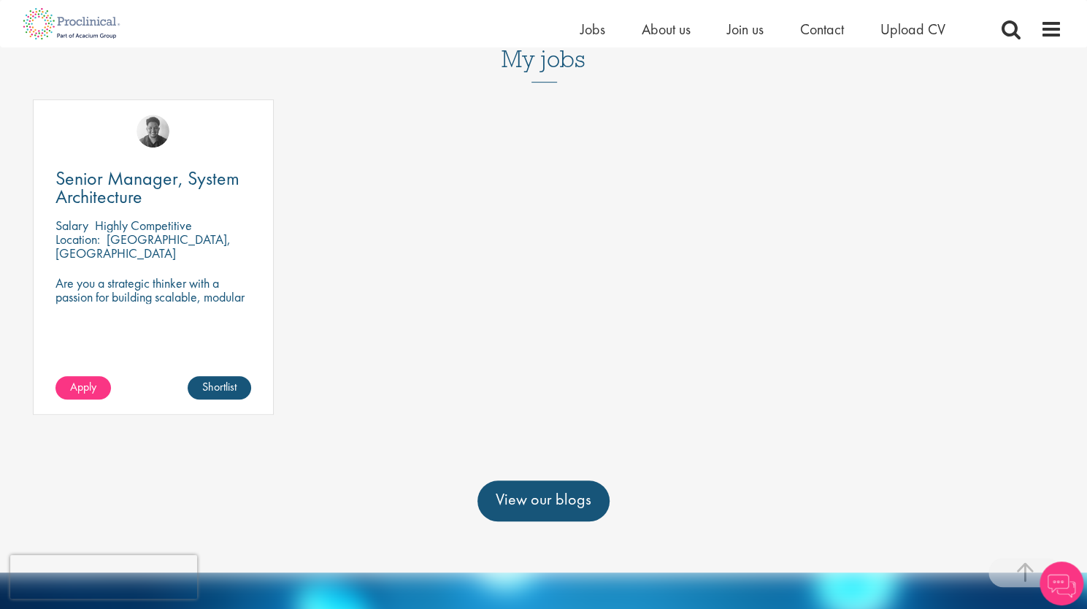
scroll to position [438, 0]
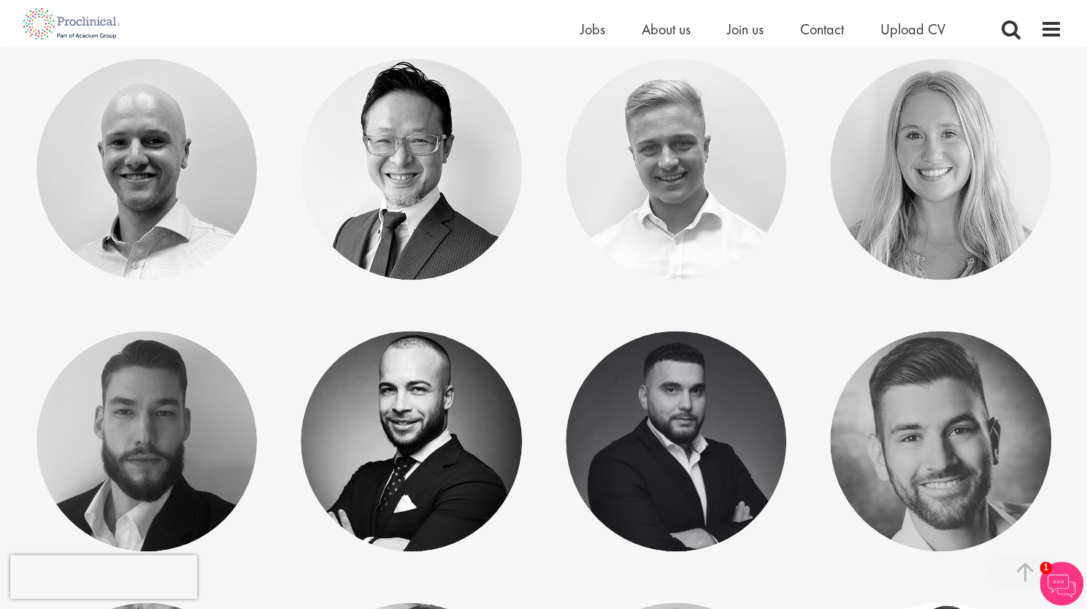
scroll to position [949, 0]
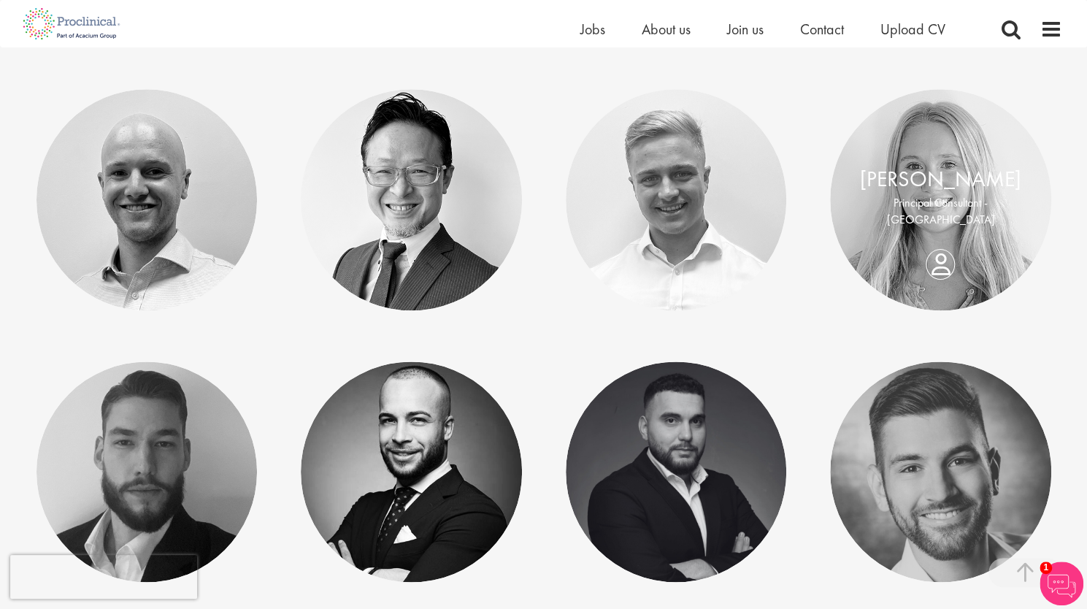
click at [924, 209] on p "Principal Consultant - [GEOGRAPHIC_DATA]" at bounding box center [940, 212] width 192 height 34
click at [970, 207] on p "Principal Consultant - [GEOGRAPHIC_DATA]" at bounding box center [940, 212] width 192 height 34
click at [983, 190] on link "[PERSON_NAME]" at bounding box center [940, 179] width 161 height 28
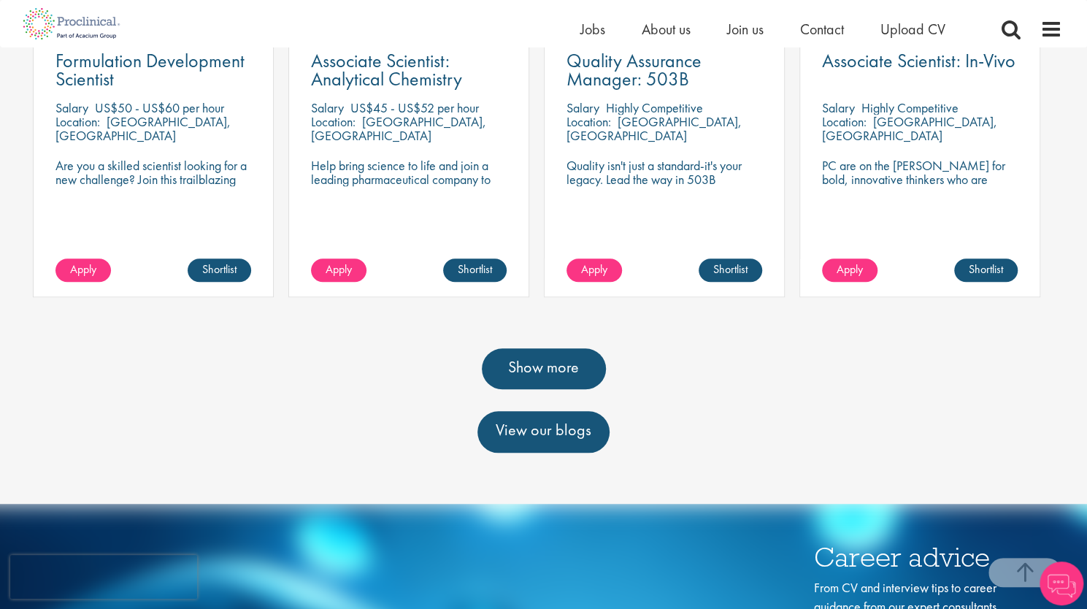
scroll to position [511, 0]
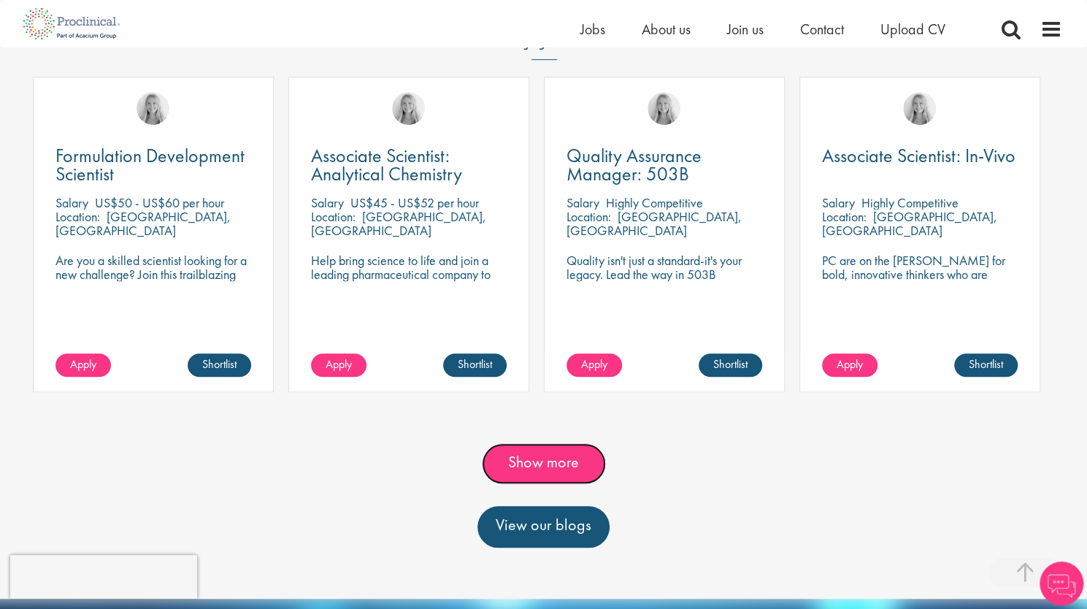
click at [544, 443] on link "Show more" at bounding box center [544, 463] width 124 height 41
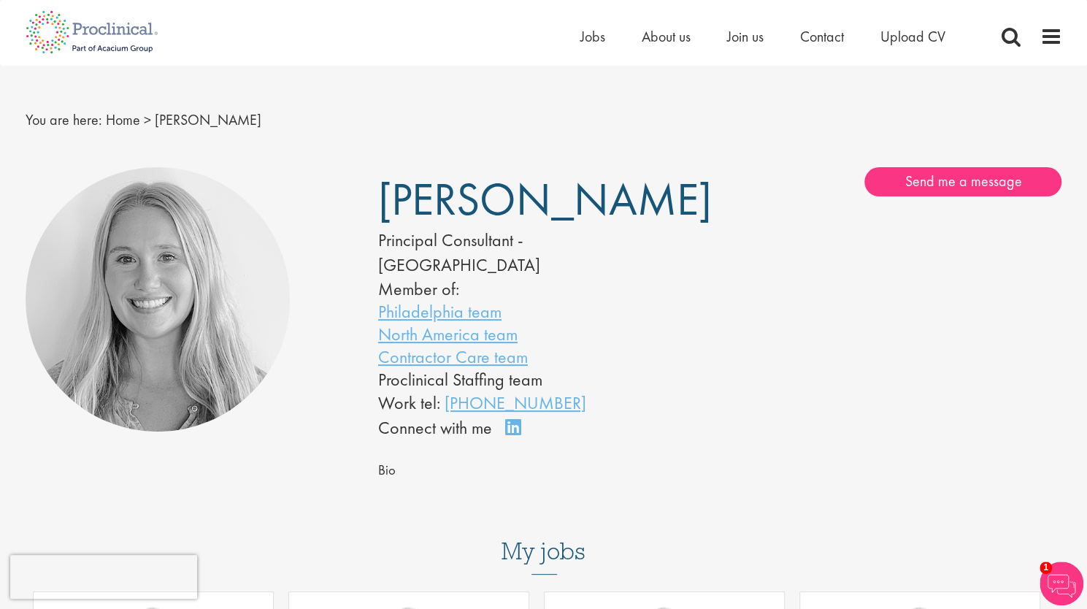
scroll to position [0, 0]
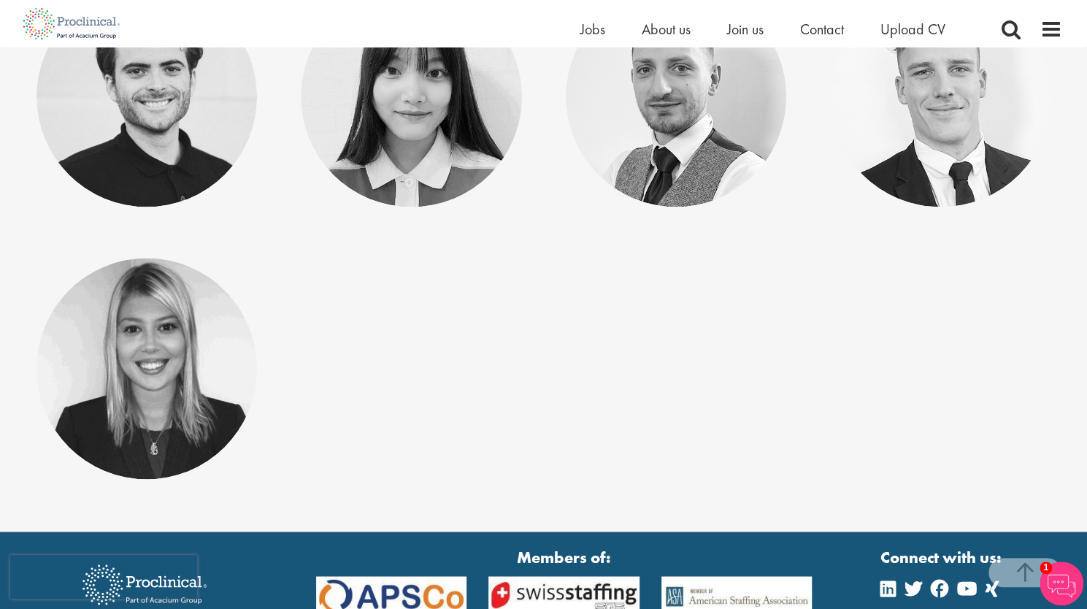
scroll to position [7713, 0]
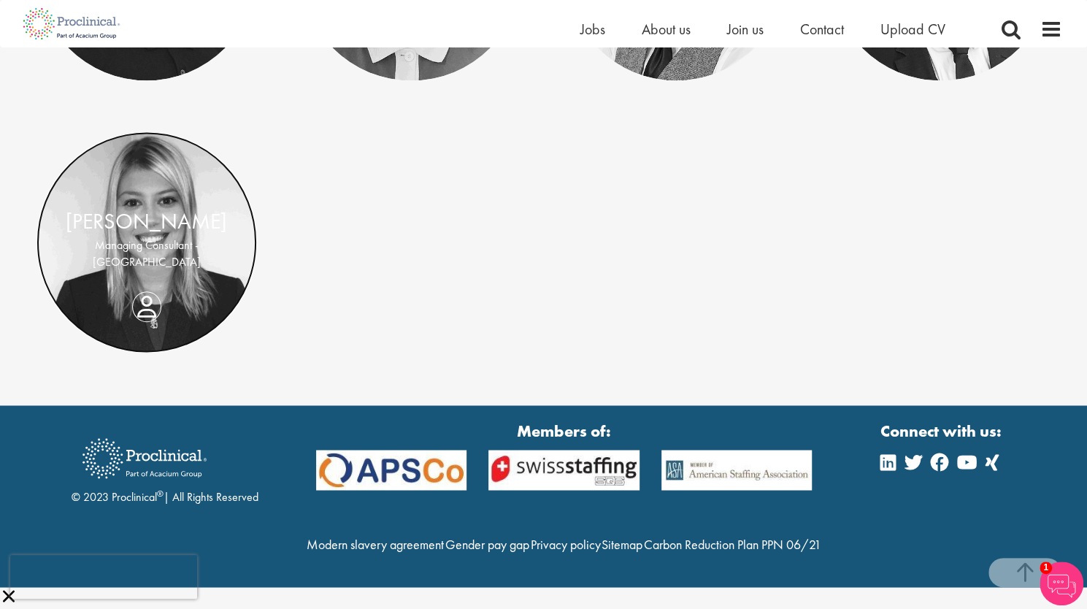
click at [134, 200] on link at bounding box center [146, 241] width 221 height 221
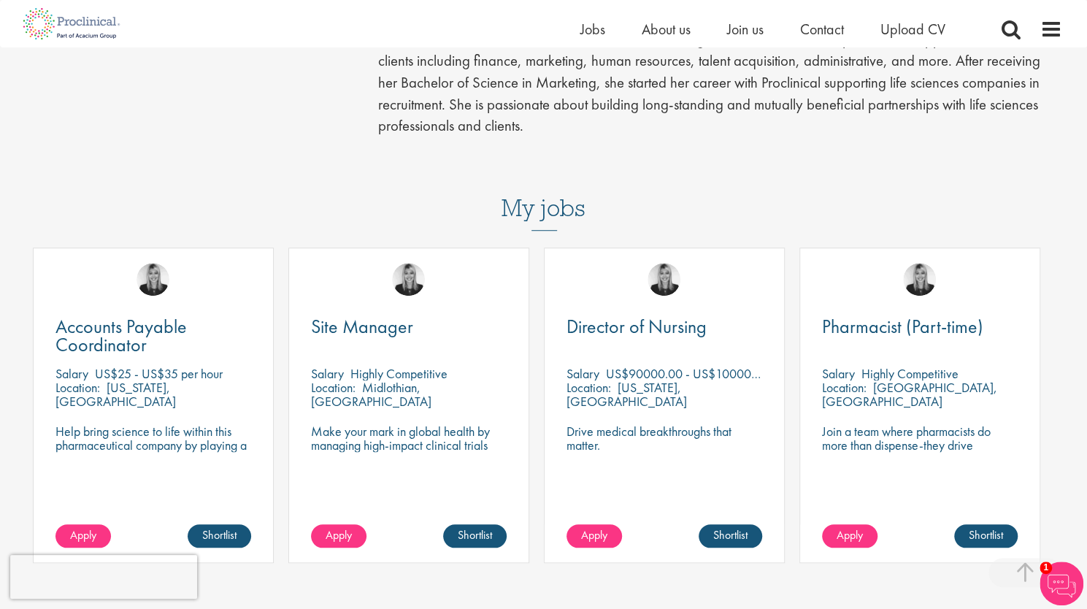
scroll to position [584, 0]
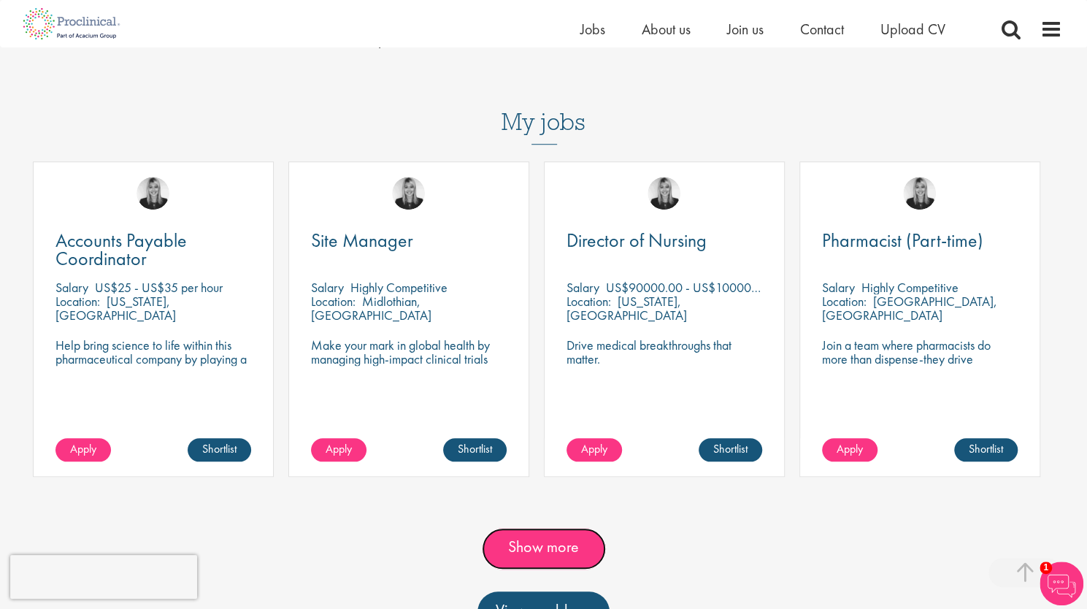
click at [568, 528] on link "Show more" at bounding box center [544, 548] width 124 height 41
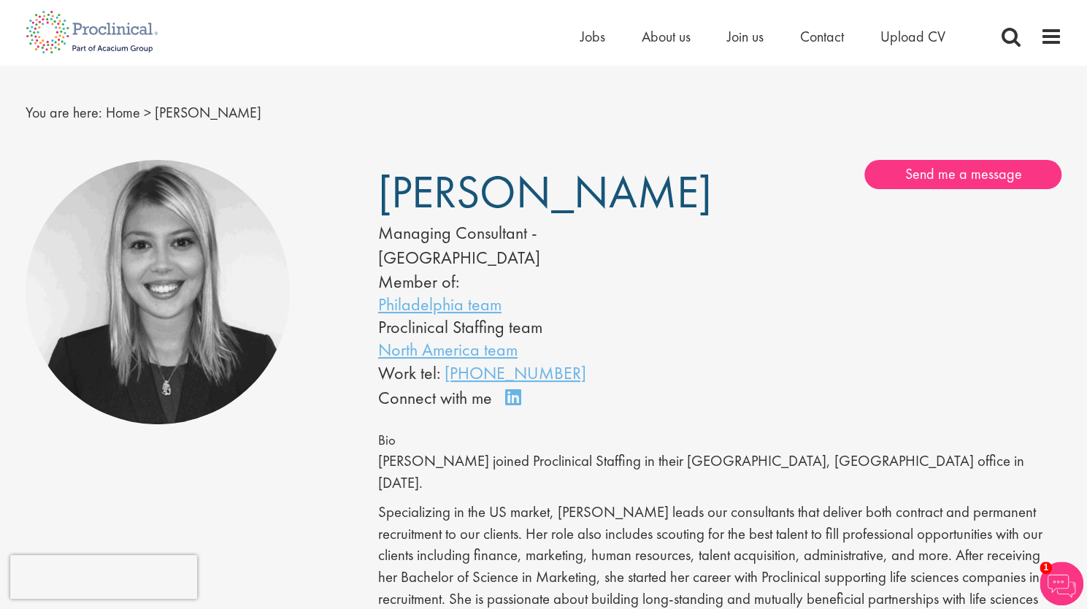
scroll to position [0, 0]
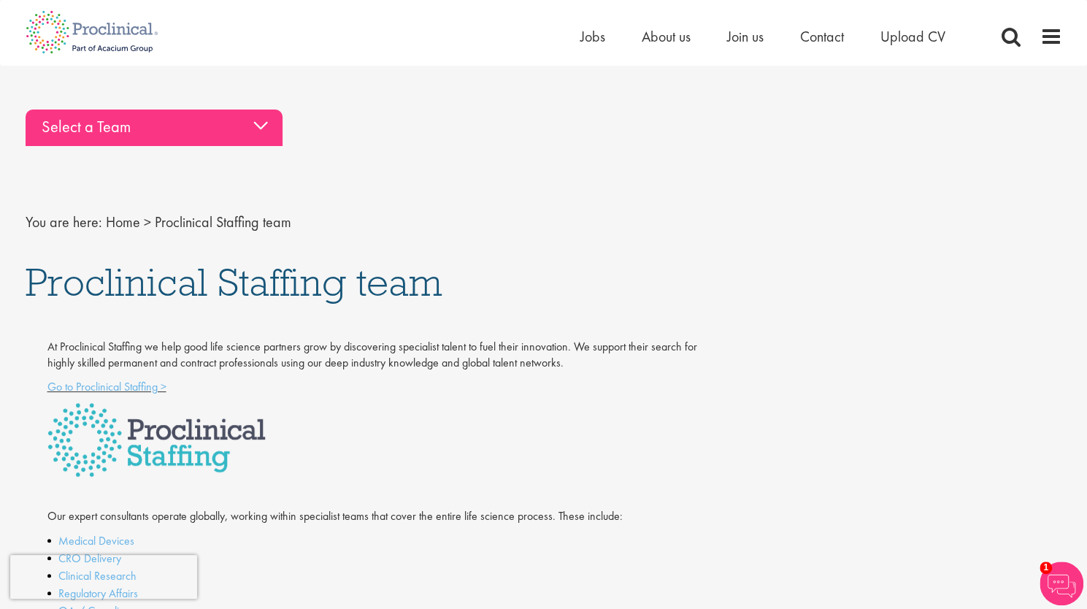
click at [231, 143] on div "Select a Team" at bounding box center [154, 127] width 257 height 36
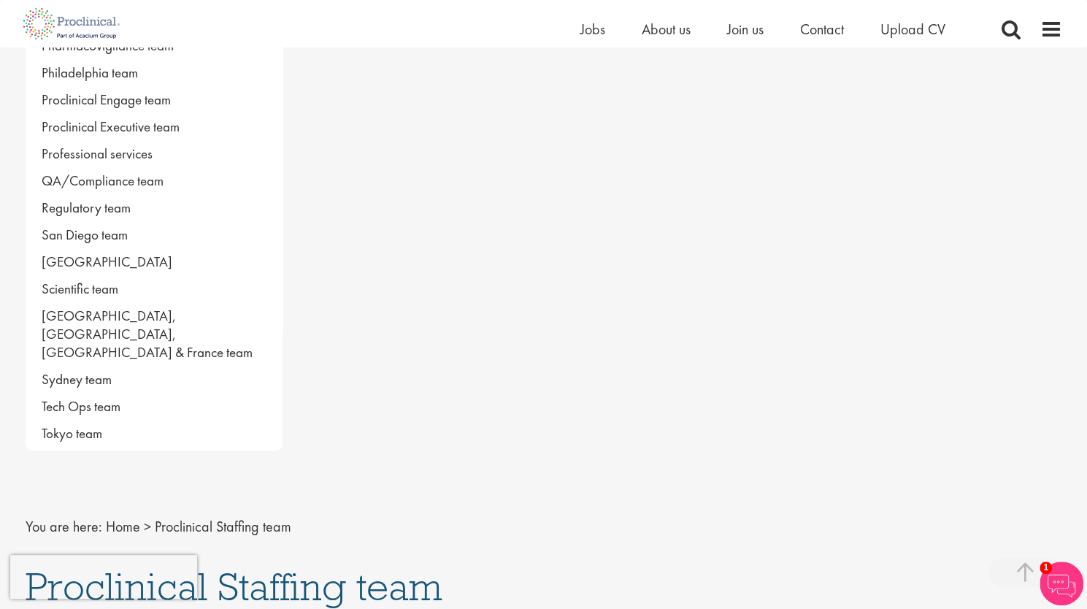
scroll to position [876, 0]
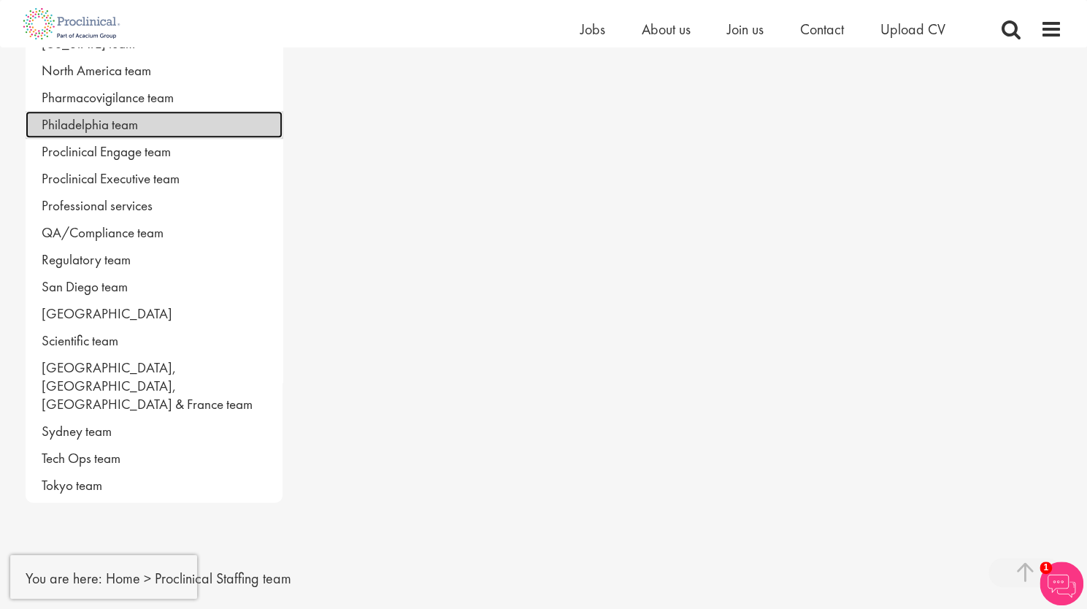
click at [174, 119] on link "Philadelphia team" at bounding box center [154, 124] width 257 height 27
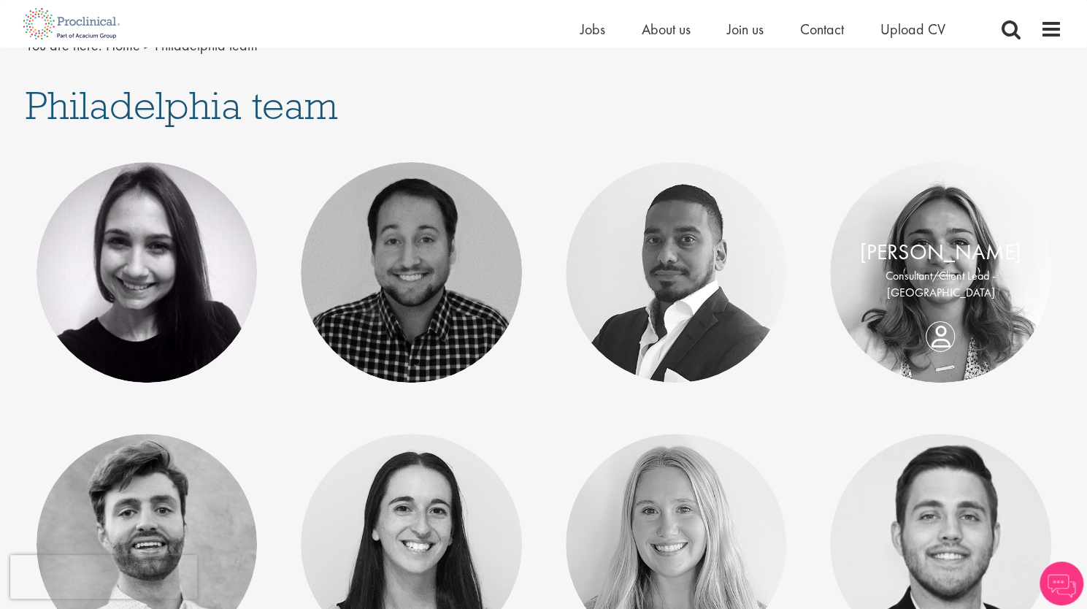
scroll to position [176, 0]
